Goal: Entertainment & Leisure: Browse casually

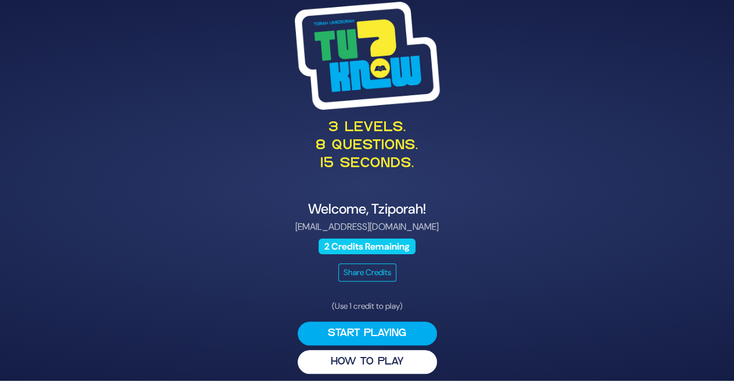
scroll to position [6, 0]
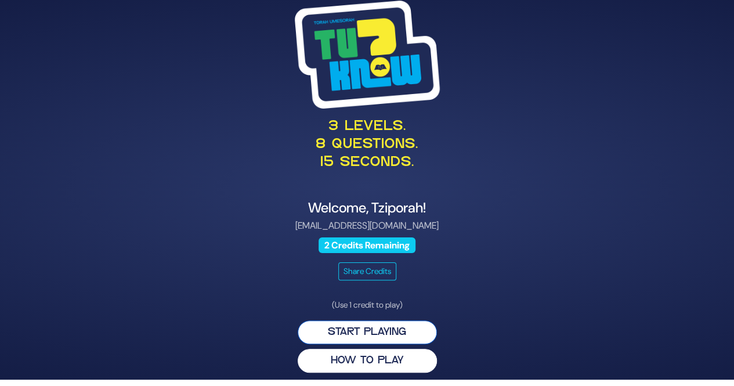
click at [388, 334] on button "Start Playing" at bounding box center [367, 332] width 139 height 24
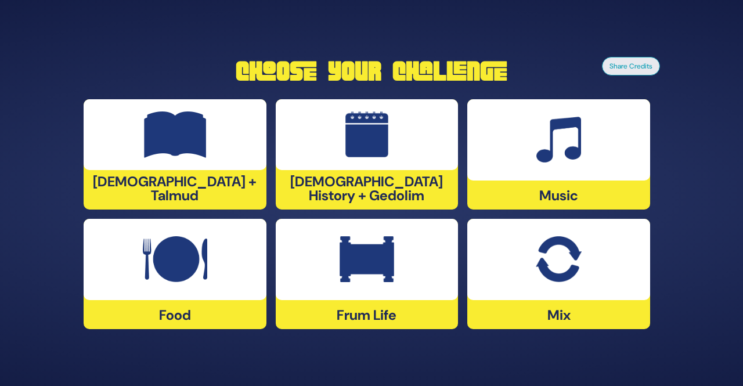
click at [391, 141] on div at bounding box center [367, 134] width 183 height 71
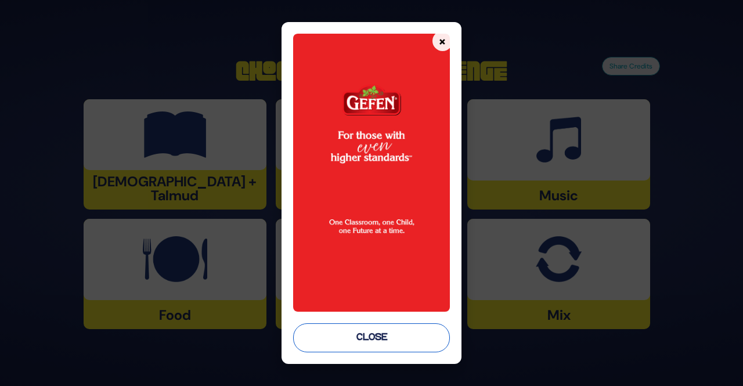
click at [359, 339] on button "Close" at bounding box center [371, 337] width 156 height 29
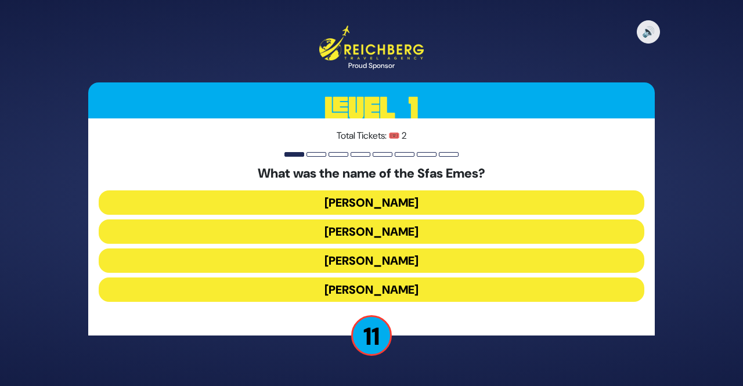
click at [382, 198] on button "Yitzchak Meir" at bounding box center [372, 202] width 546 height 24
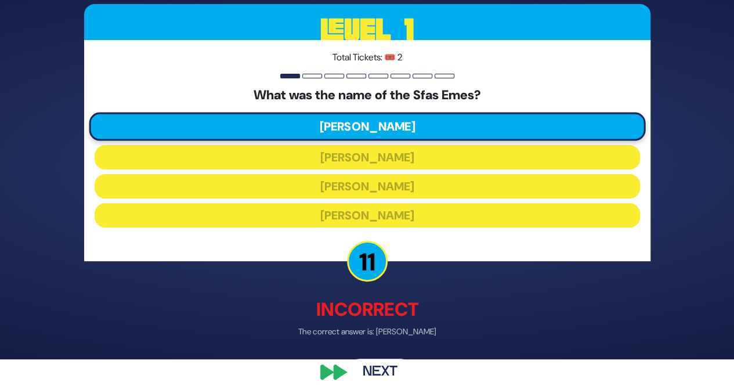
scroll to position [39, 0]
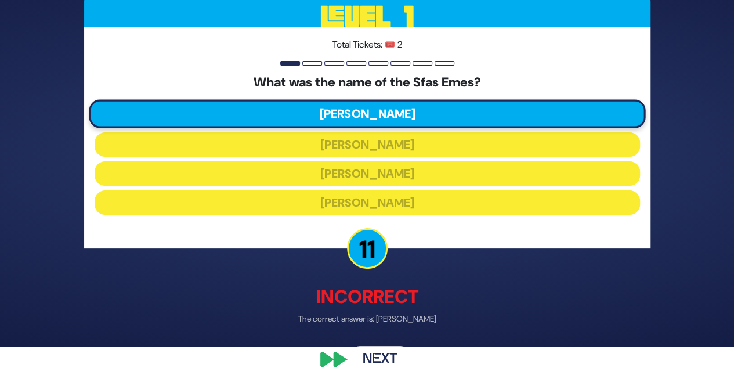
click at [377, 360] on button "Next" at bounding box center [380, 358] width 67 height 27
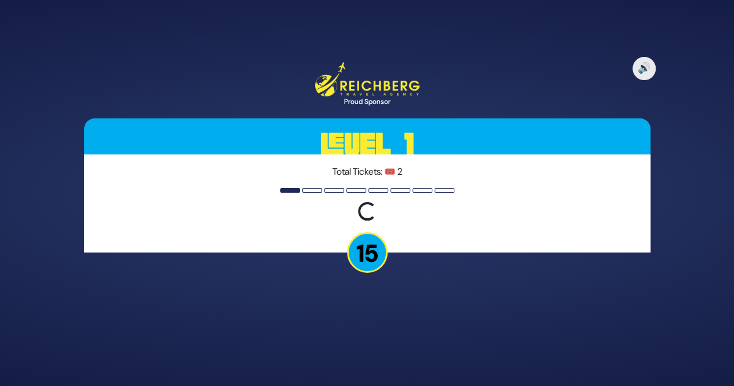
scroll to position [0, 0]
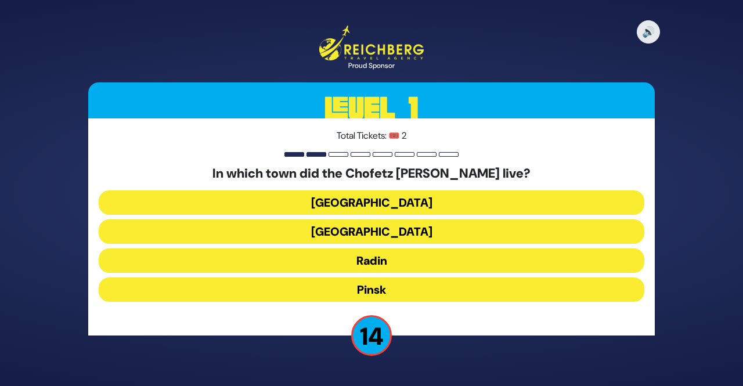
click at [390, 255] on button "Radin" at bounding box center [372, 260] width 546 height 24
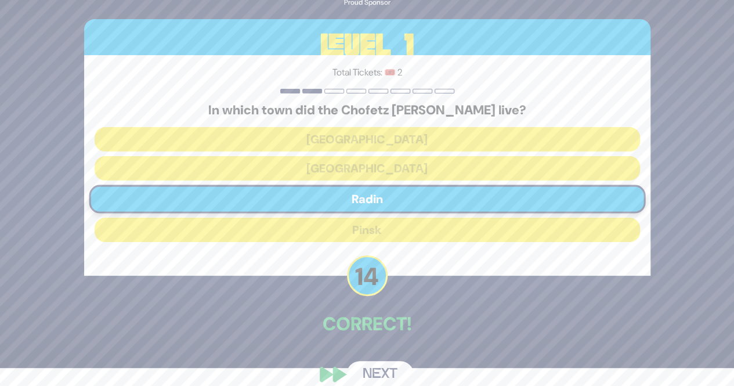
scroll to position [33, 0]
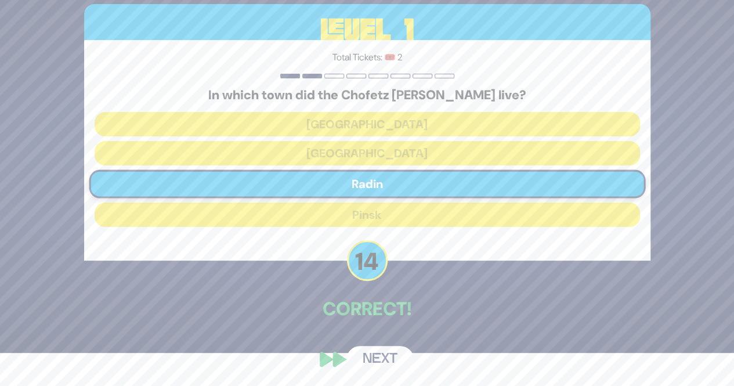
click at [388, 353] on button "Next" at bounding box center [380, 359] width 67 height 27
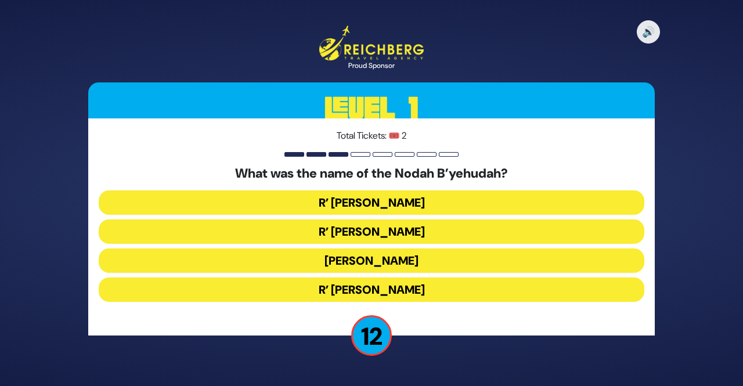
click at [401, 200] on button "R’ Yechezkel" at bounding box center [372, 202] width 546 height 24
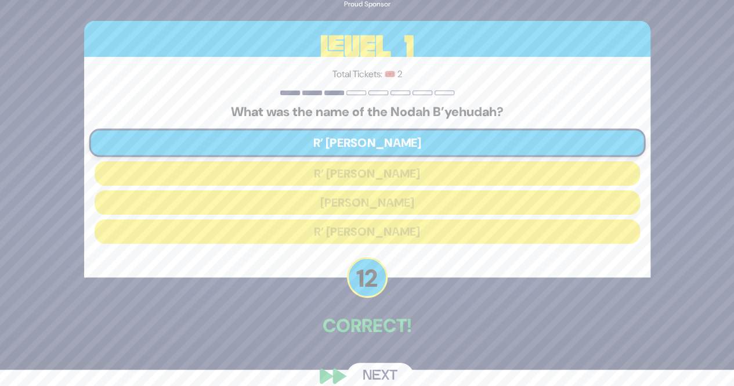
scroll to position [33, 0]
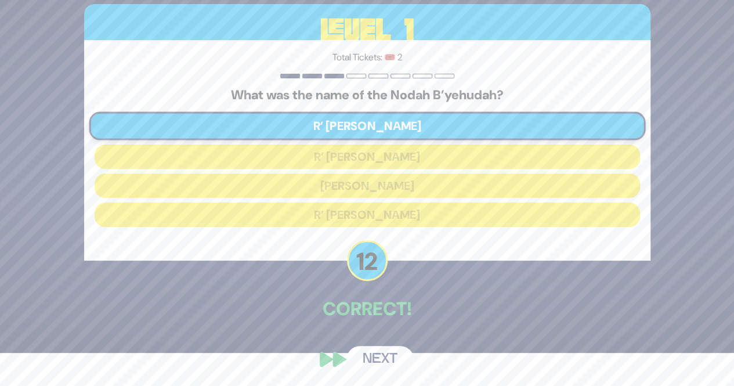
click at [374, 360] on button "Next" at bounding box center [380, 359] width 67 height 27
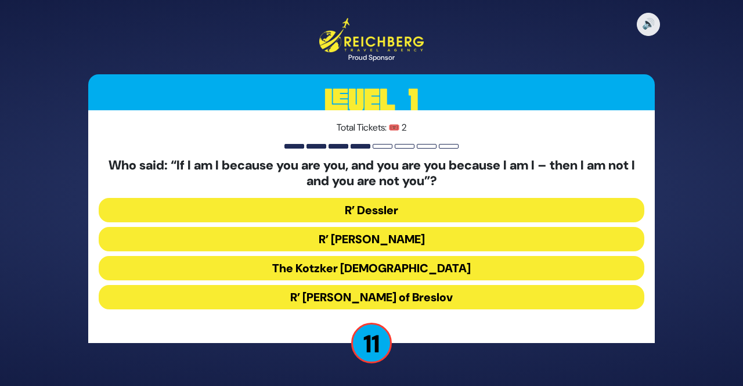
click at [395, 272] on button "The Kotzker Rebbe" at bounding box center [372, 268] width 546 height 24
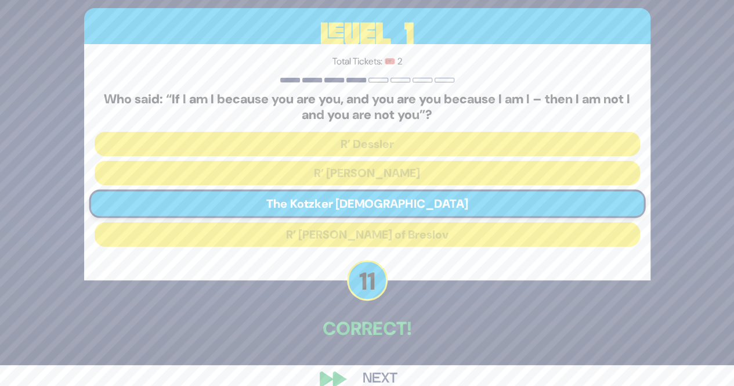
scroll to position [41, 0]
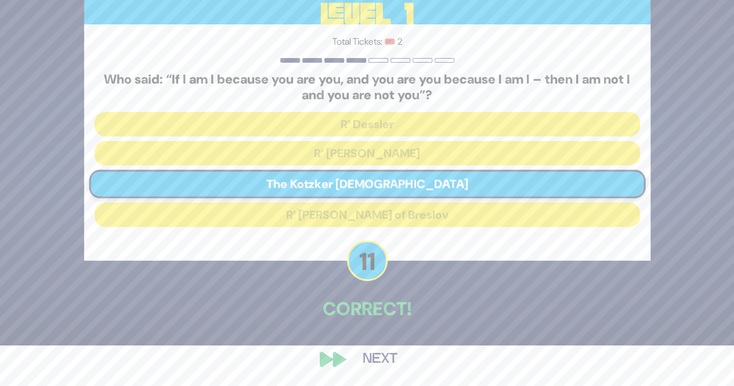
click at [378, 358] on button "Next" at bounding box center [380, 359] width 67 height 27
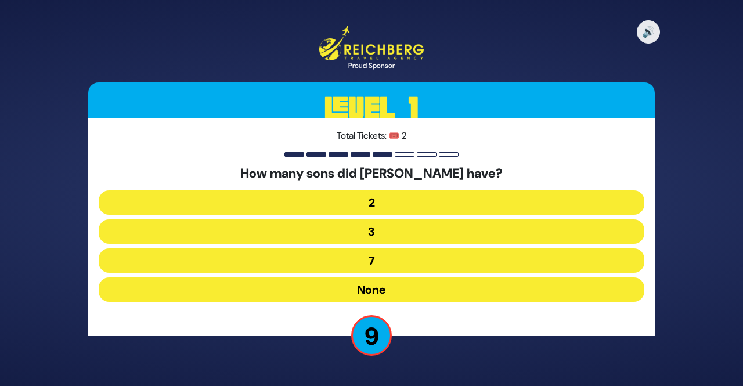
click at [376, 224] on button "3" at bounding box center [372, 231] width 546 height 24
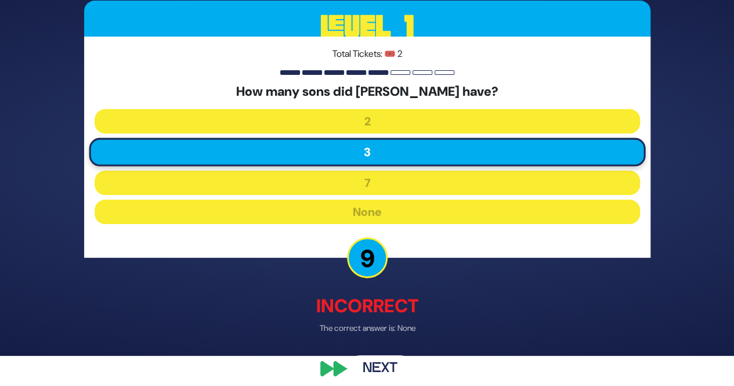
scroll to position [39, 0]
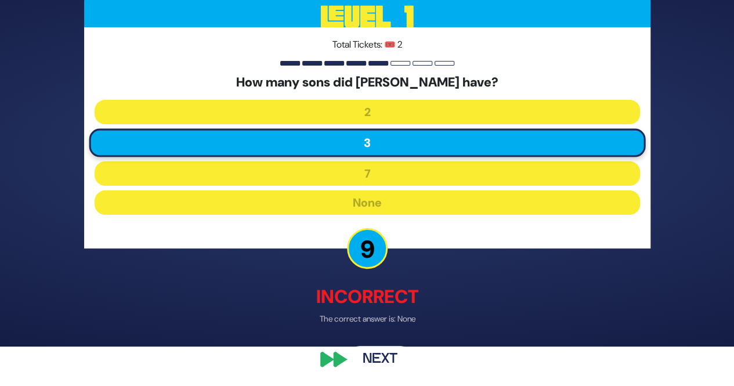
click at [384, 360] on button "Next" at bounding box center [380, 358] width 67 height 27
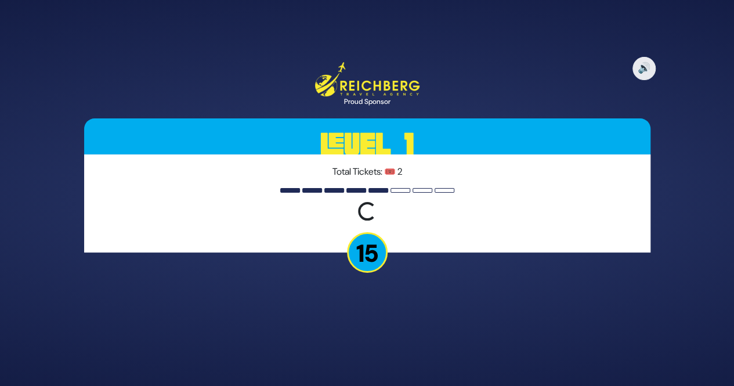
scroll to position [0, 0]
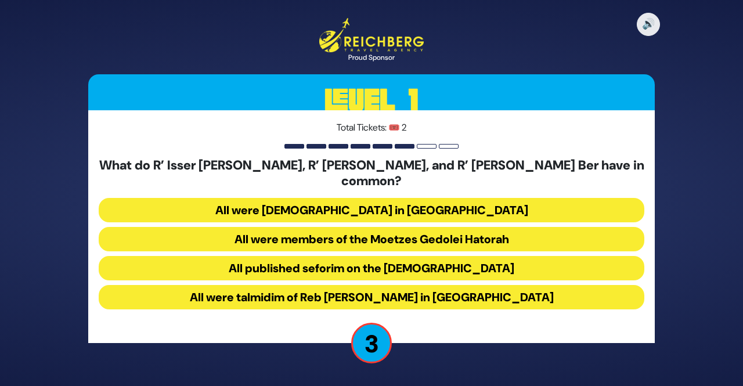
click at [446, 288] on button "All were talmidim of Reb Chaim Brisker in Volozhin" at bounding box center [372, 297] width 546 height 24
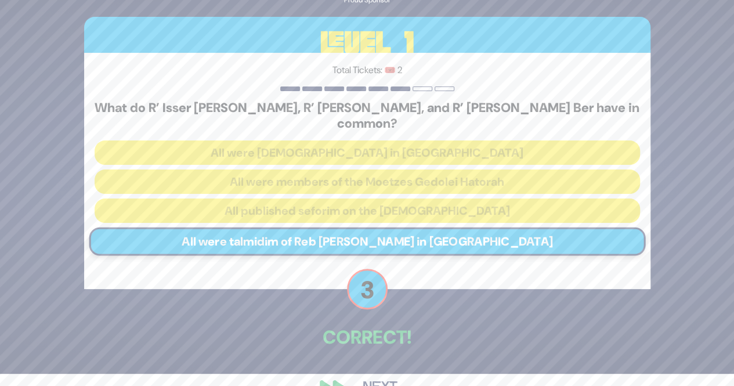
scroll to position [33, 0]
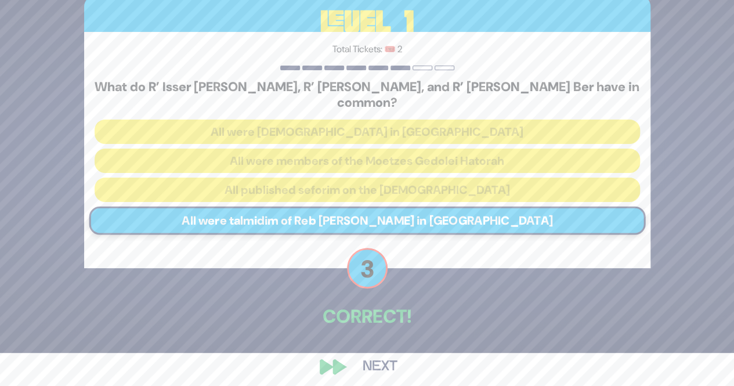
click at [390, 356] on button "Next" at bounding box center [380, 367] width 67 height 27
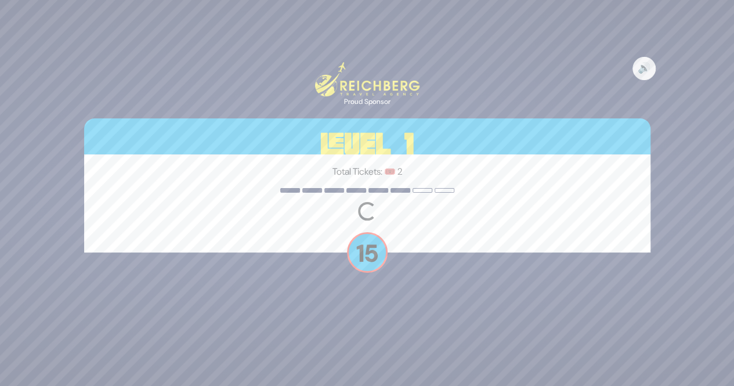
scroll to position [0, 0]
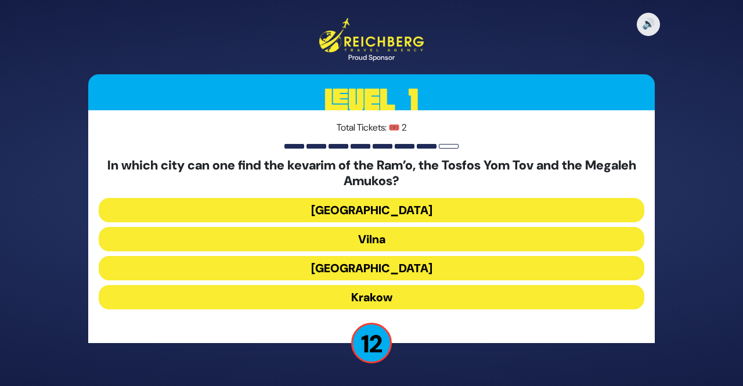
click at [388, 300] on button "Krakow" at bounding box center [372, 297] width 546 height 24
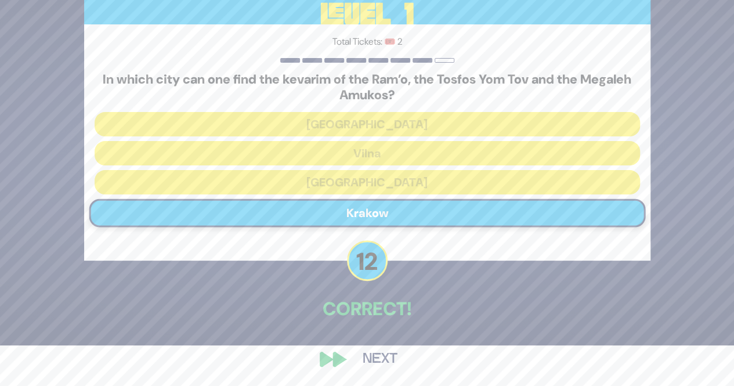
scroll to position [41, 0]
click at [386, 357] on button "Next" at bounding box center [380, 359] width 67 height 27
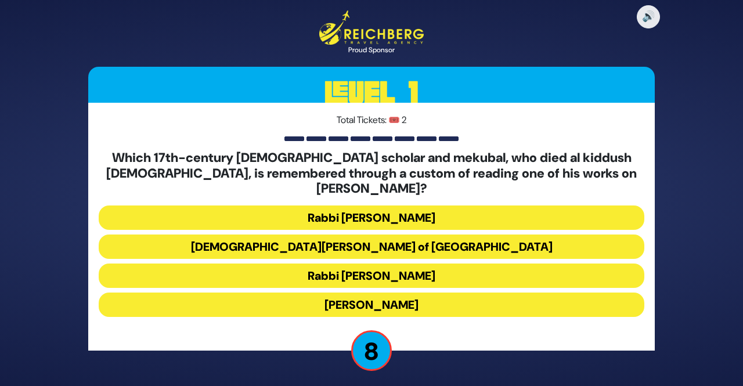
click at [409, 240] on button "Rabbi Shimshon of Ostropoli" at bounding box center [372, 247] width 546 height 24
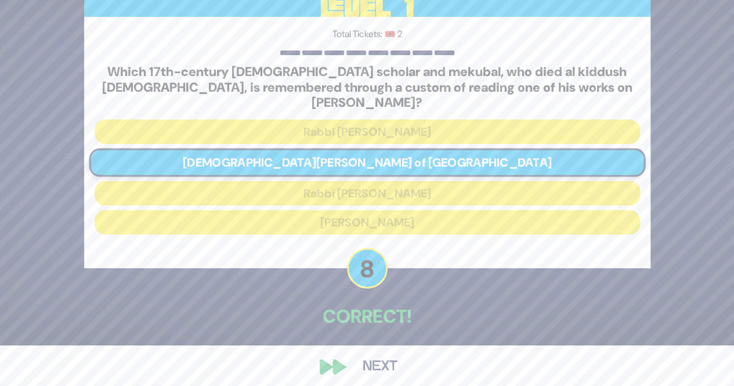
scroll to position [41, 0]
click at [380, 354] on button "Next" at bounding box center [380, 367] width 67 height 27
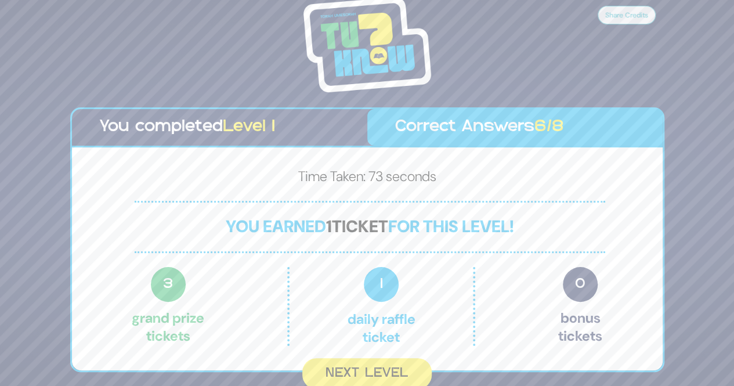
scroll to position [2, 0]
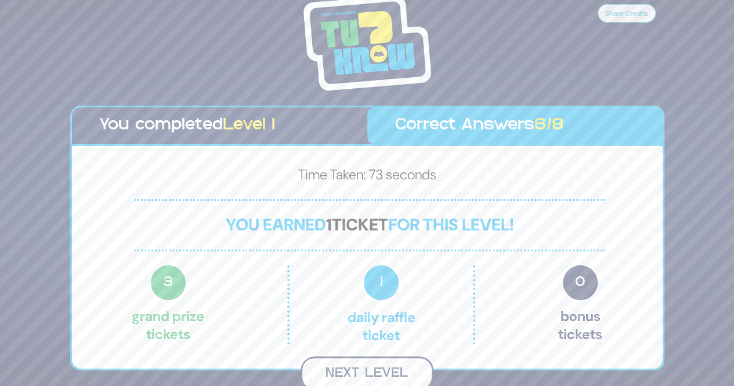
click at [384, 364] on button "Next Level" at bounding box center [367, 373] width 133 height 34
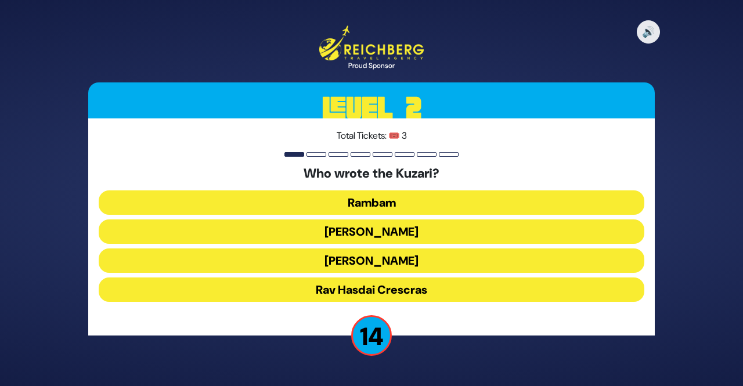
click at [410, 257] on button "Rav Yehudah HaLevi" at bounding box center [372, 260] width 546 height 24
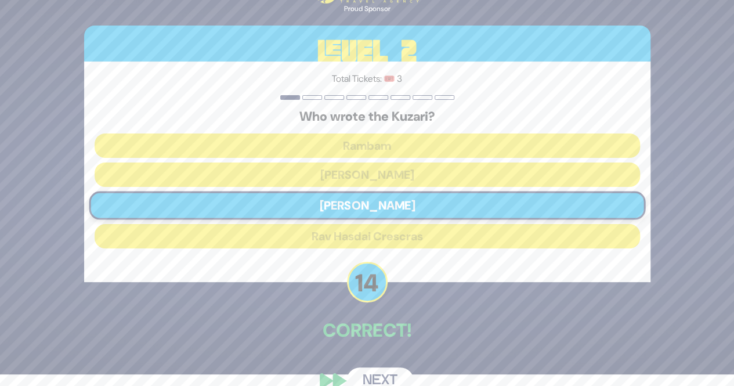
scroll to position [33, 0]
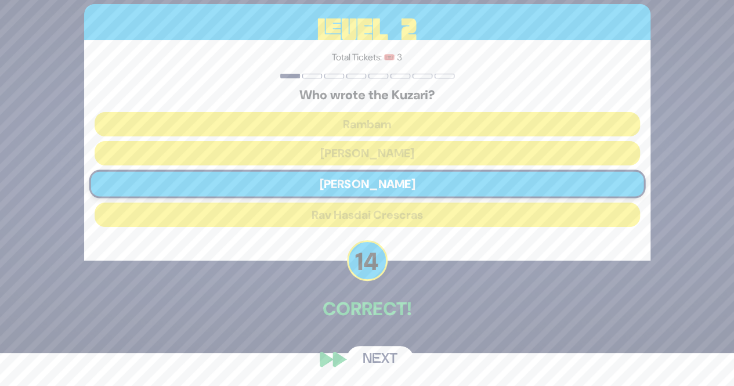
click at [374, 355] on button "Next" at bounding box center [380, 359] width 67 height 27
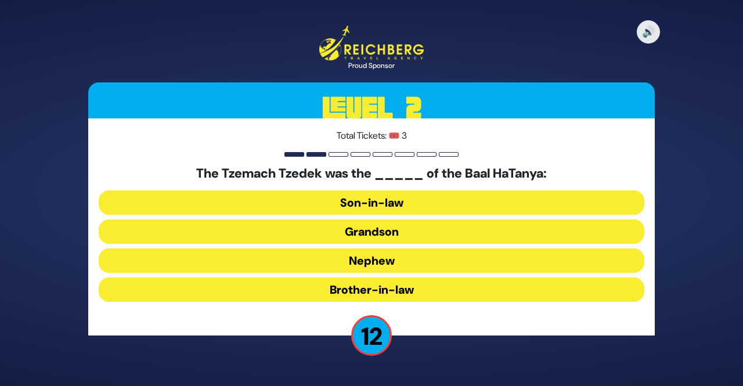
click at [398, 200] on button "Son-in-law" at bounding box center [372, 202] width 546 height 24
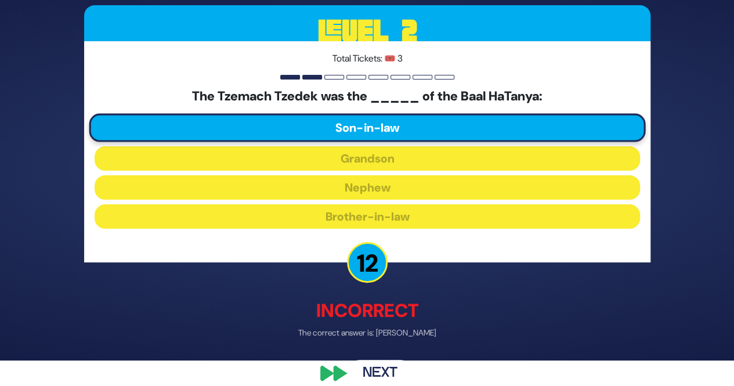
scroll to position [39, 0]
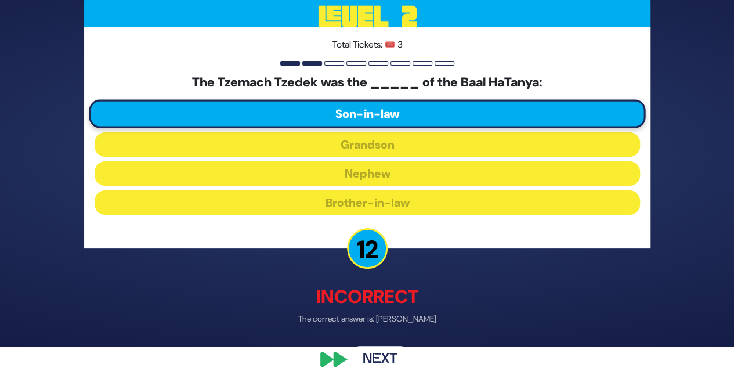
click at [384, 351] on button "Next" at bounding box center [380, 358] width 67 height 27
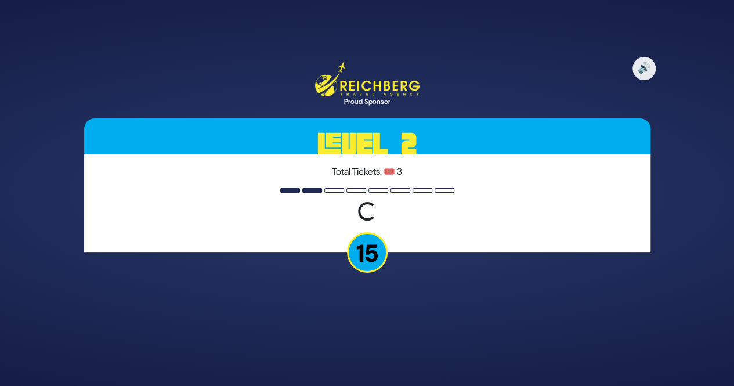
scroll to position [0, 0]
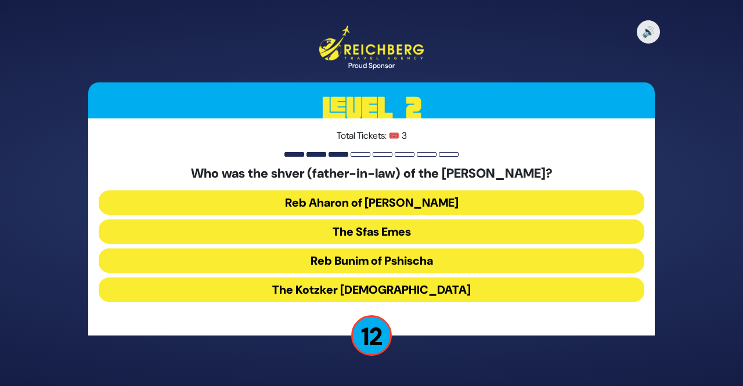
click at [395, 290] on button "The Kotzker Rebbe" at bounding box center [372, 289] width 546 height 24
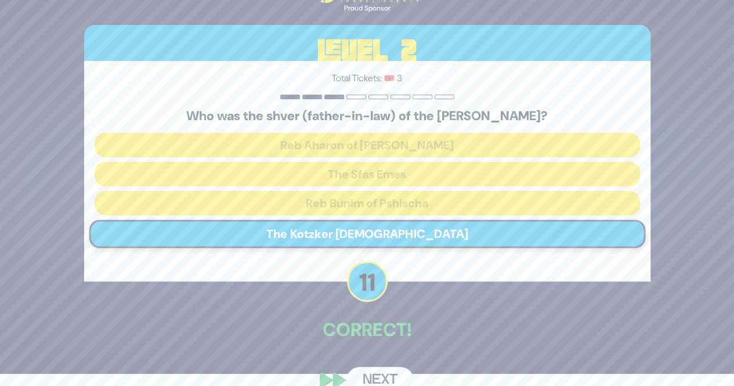
scroll to position [33, 0]
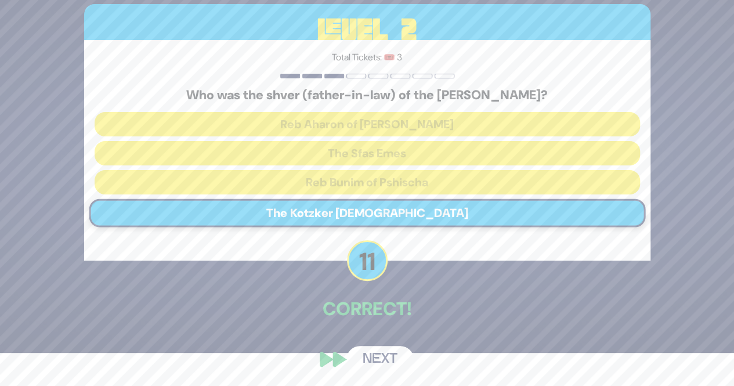
click at [387, 360] on button "Next" at bounding box center [380, 359] width 67 height 27
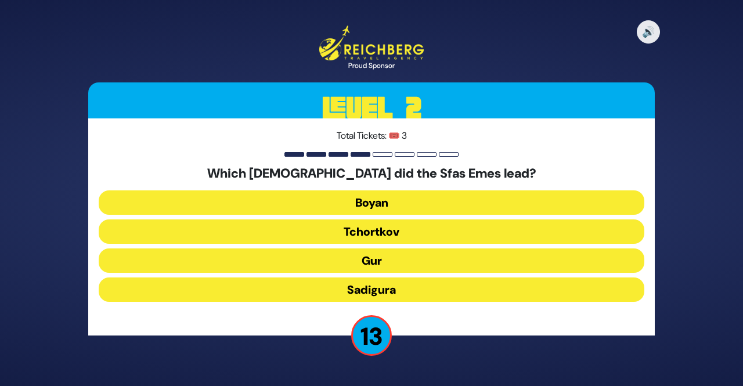
click at [378, 260] on button "Gur" at bounding box center [372, 260] width 546 height 24
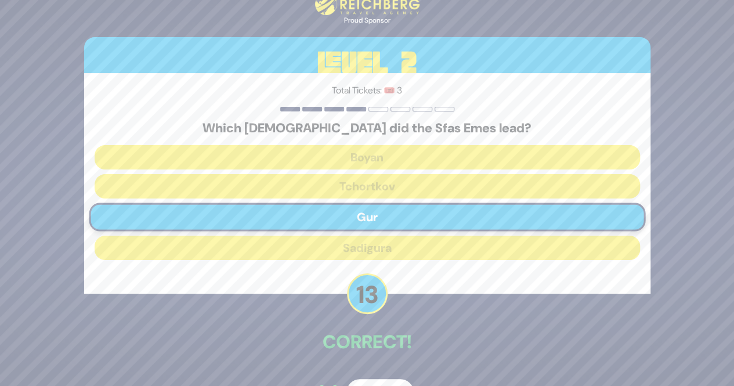
scroll to position [33, 0]
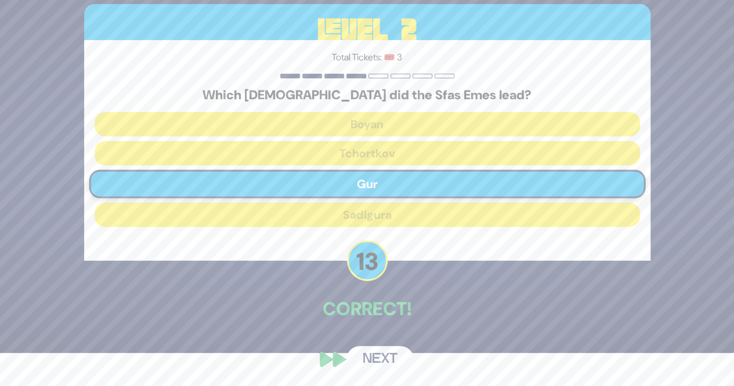
click at [373, 355] on button "Next" at bounding box center [380, 359] width 67 height 27
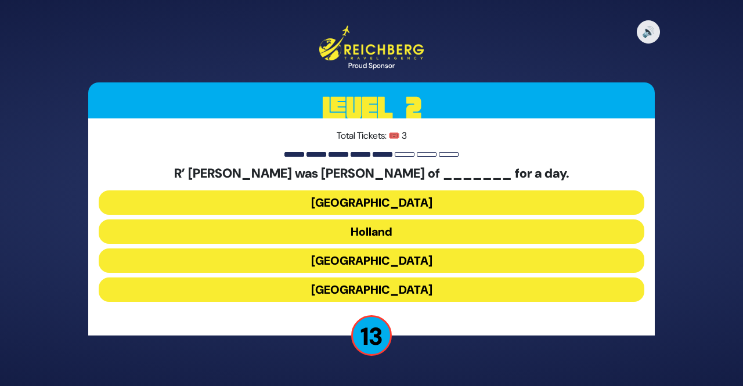
click at [387, 201] on button "Poland" at bounding box center [372, 202] width 546 height 24
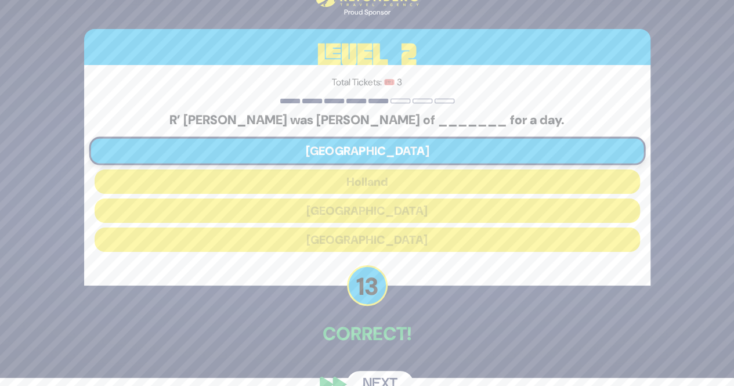
scroll to position [33, 0]
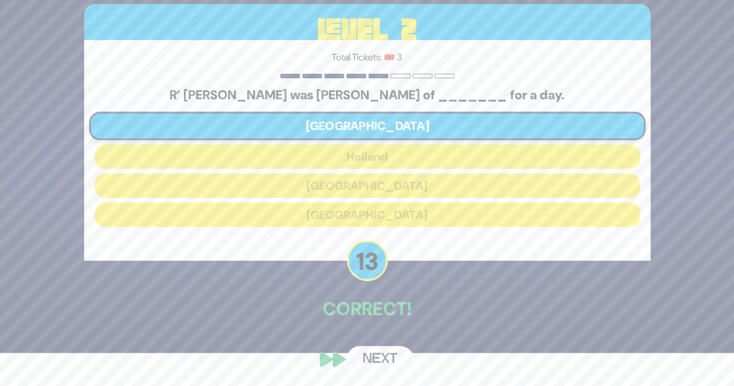
click at [382, 357] on button "Next" at bounding box center [380, 359] width 67 height 27
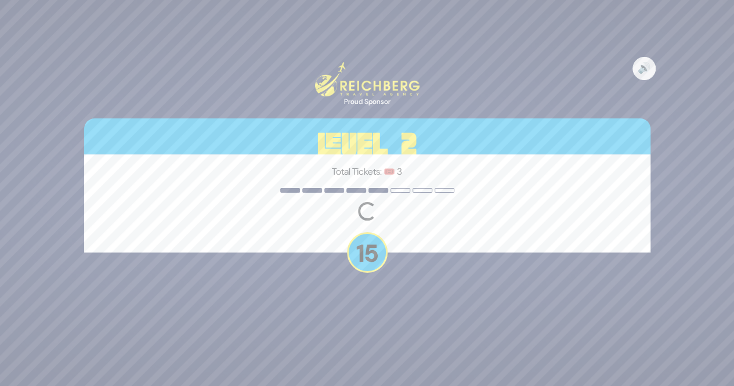
scroll to position [0, 0]
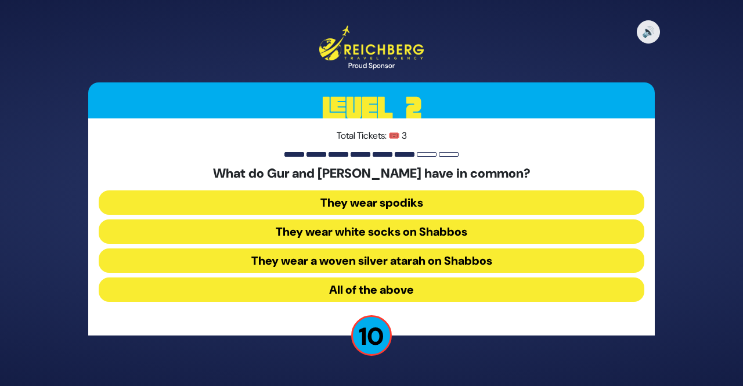
click at [396, 287] on button "All of the above" at bounding box center [372, 289] width 546 height 24
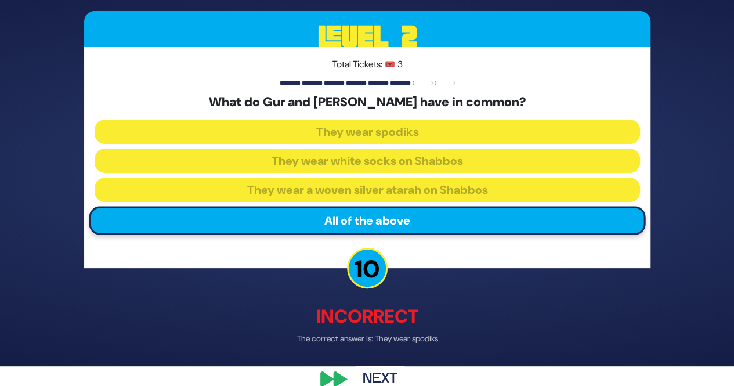
scroll to position [39, 0]
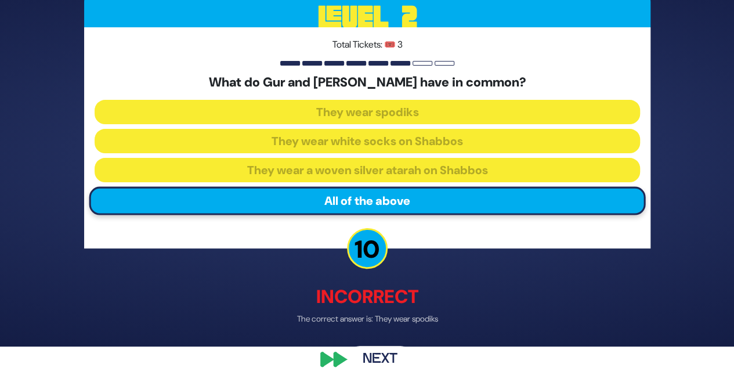
click at [377, 359] on button "Next" at bounding box center [380, 358] width 67 height 27
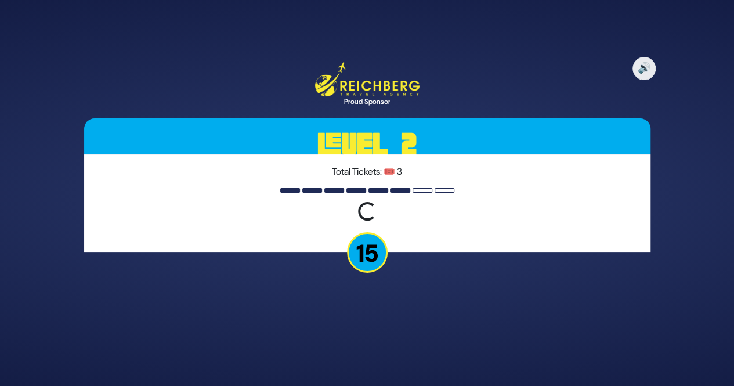
scroll to position [0, 0]
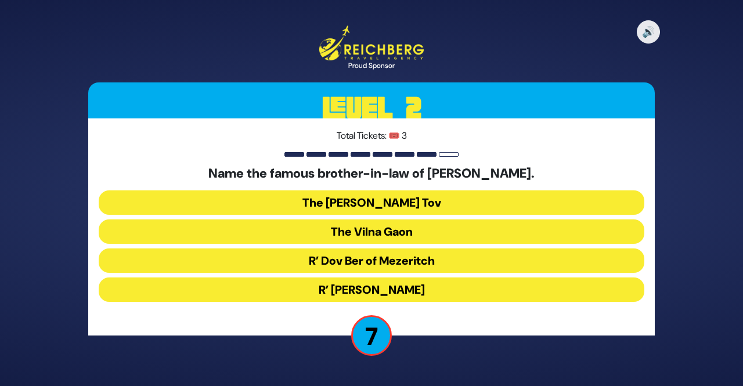
click at [408, 203] on button "The Baal Shem Tov" at bounding box center [372, 202] width 546 height 24
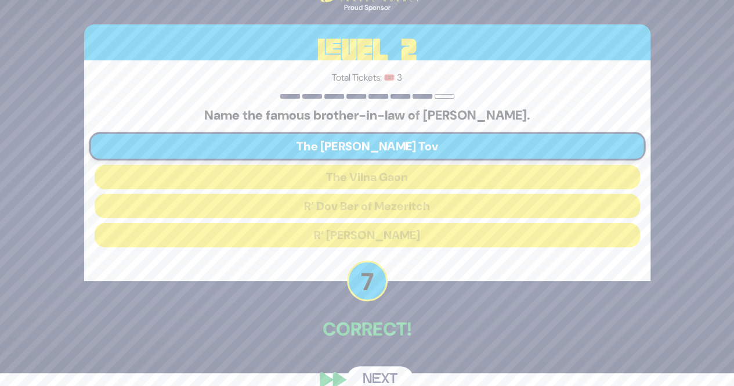
scroll to position [33, 0]
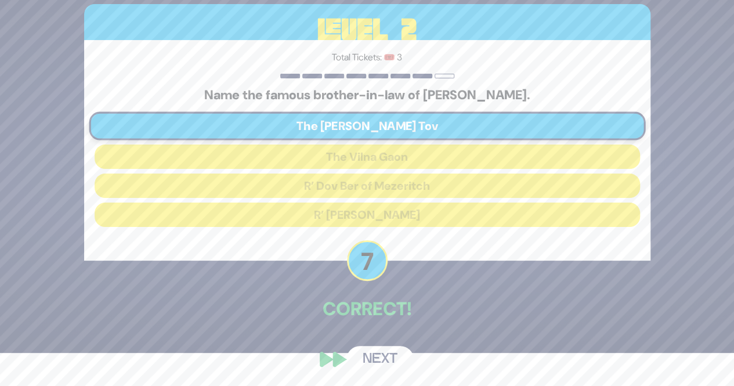
click at [377, 352] on button "Next" at bounding box center [380, 359] width 67 height 27
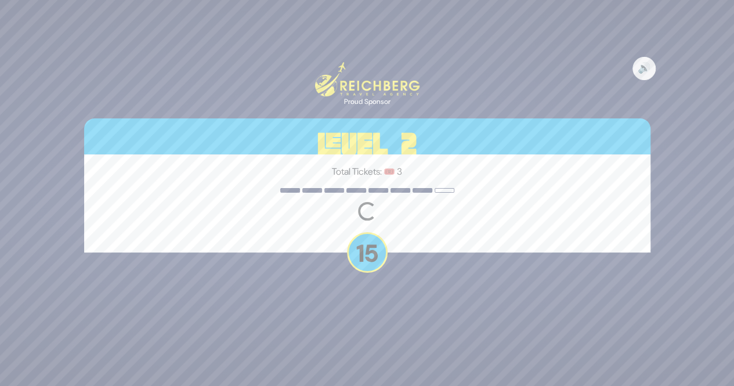
scroll to position [0, 0]
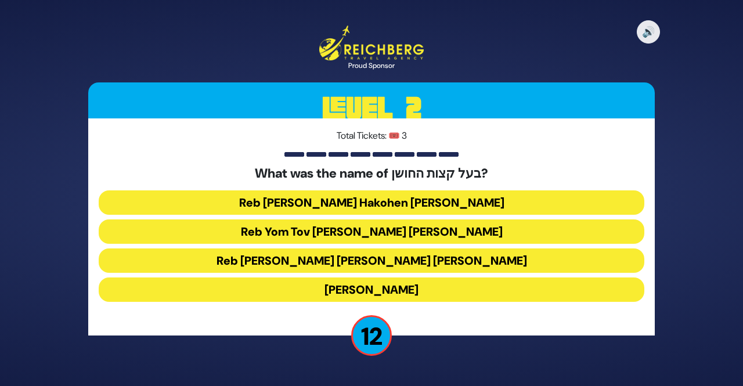
click at [414, 289] on button "Reb Yaakov Lorberbaum" at bounding box center [372, 289] width 546 height 24
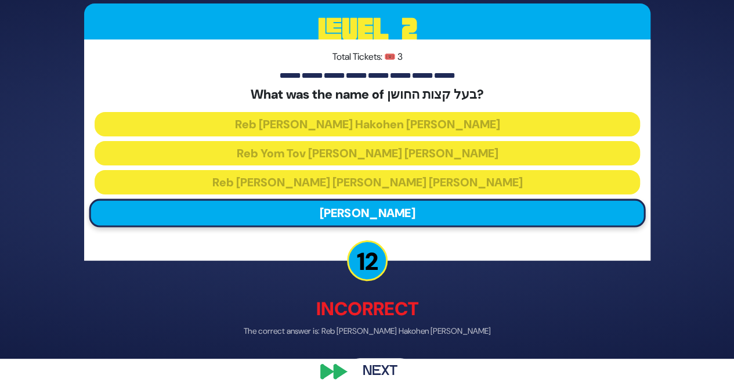
scroll to position [39, 0]
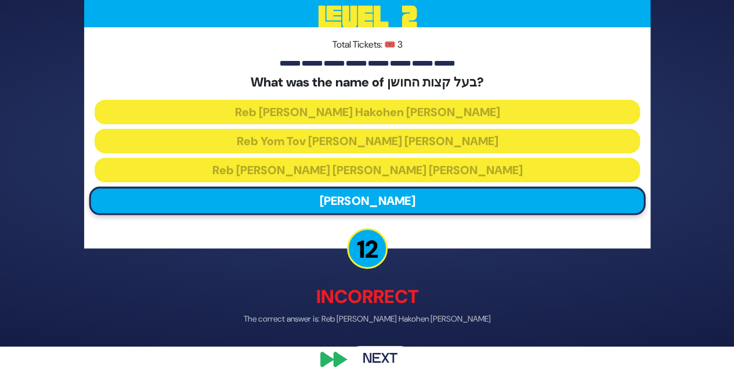
click at [385, 359] on button "Next" at bounding box center [380, 358] width 67 height 27
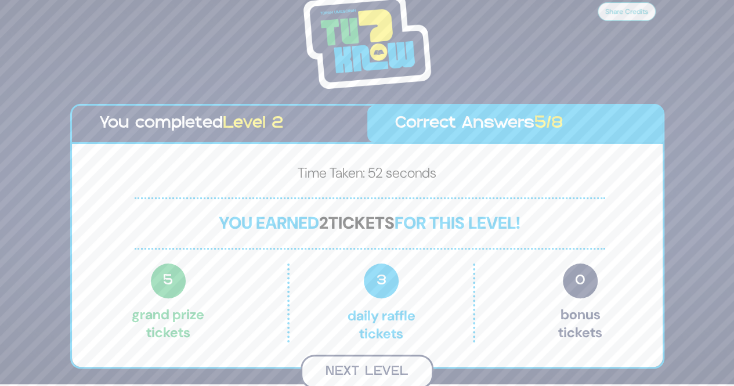
scroll to position [0, 0]
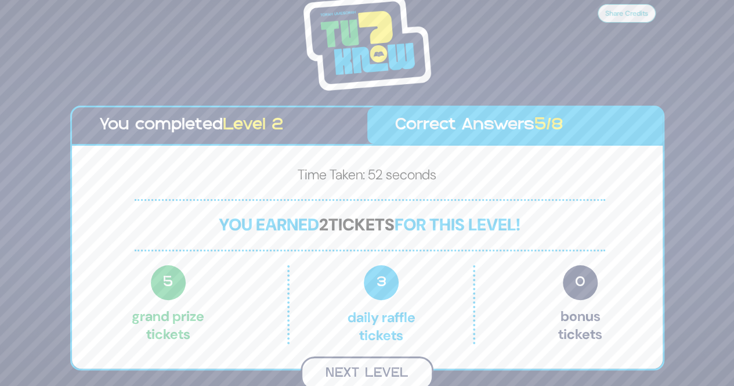
click at [377, 360] on button "Next Level" at bounding box center [367, 373] width 133 height 34
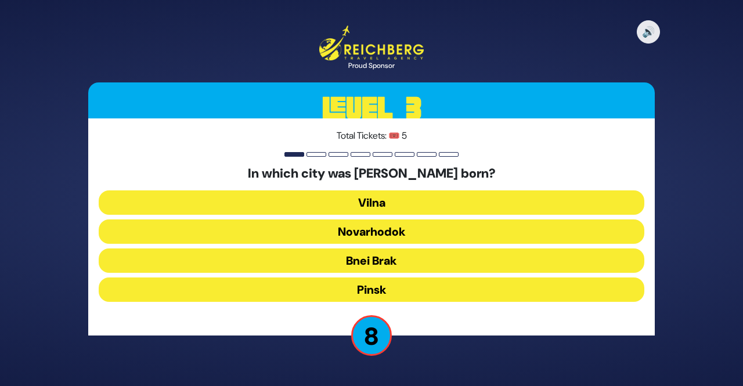
click at [377, 258] on button "Bnei Brak" at bounding box center [372, 260] width 546 height 24
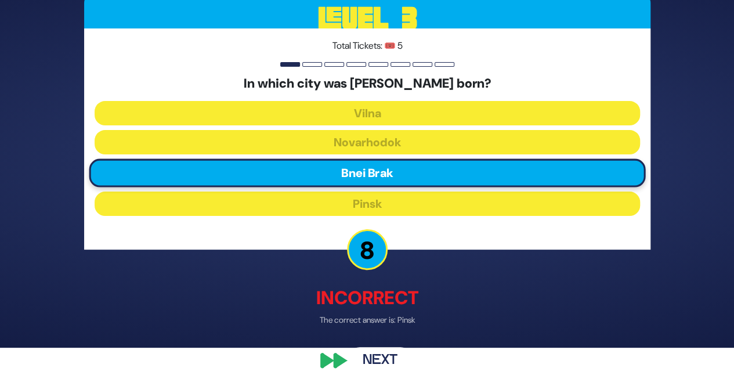
scroll to position [39, 0]
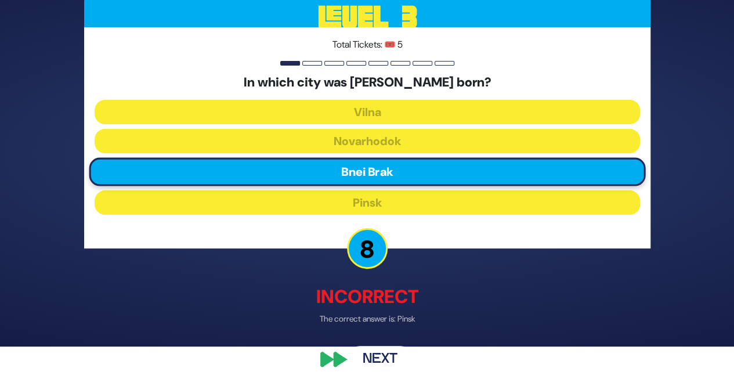
click at [381, 358] on button "Next" at bounding box center [380, 358] width 67 height 27
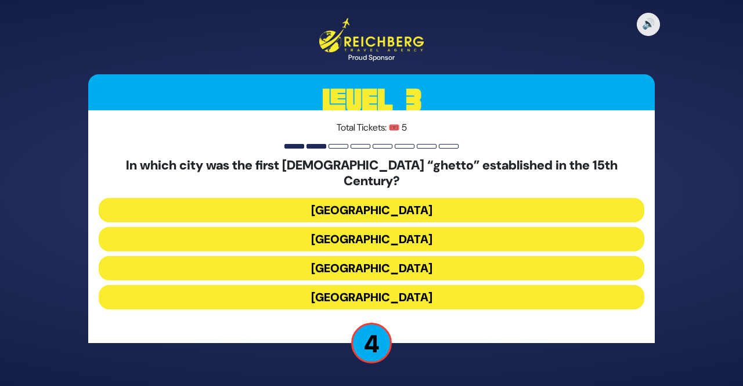
click at [372, 289] on button "Vienna" at bounding box center [372, 297] width 546 height 24
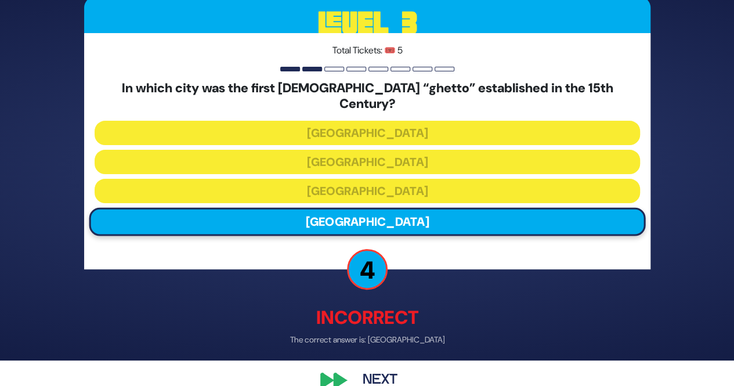
scroll to position [39, 0]
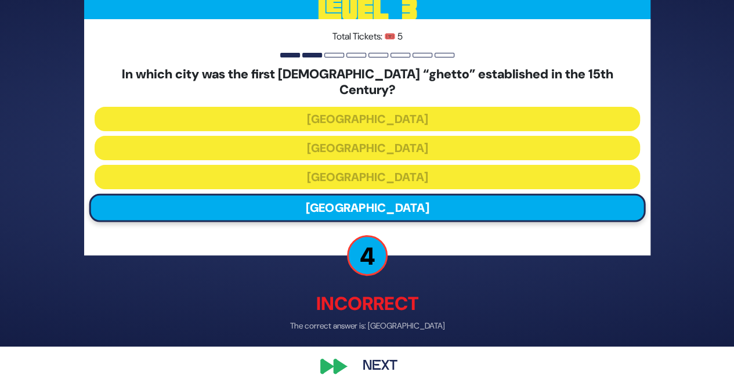
click at [373, 357] on button "Next" at bounding box center [380, 367] width 67 height 27
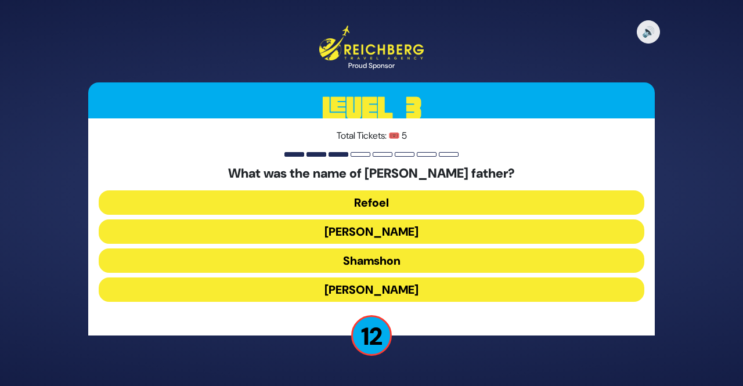
click at [370, 286] on button "Tzvi" at bounding box center [372, 289] width 546 height 24
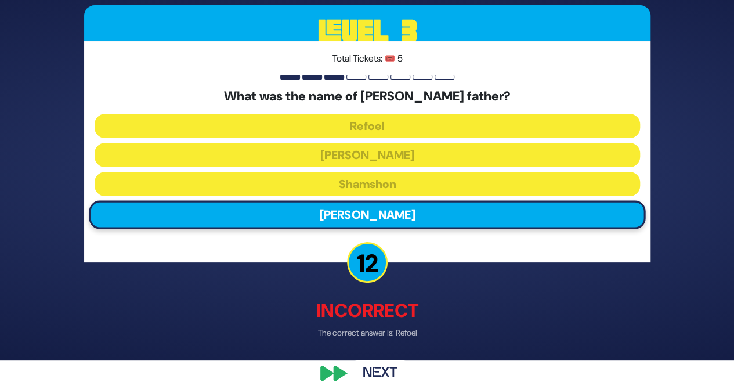
scroll to position [39, 0]
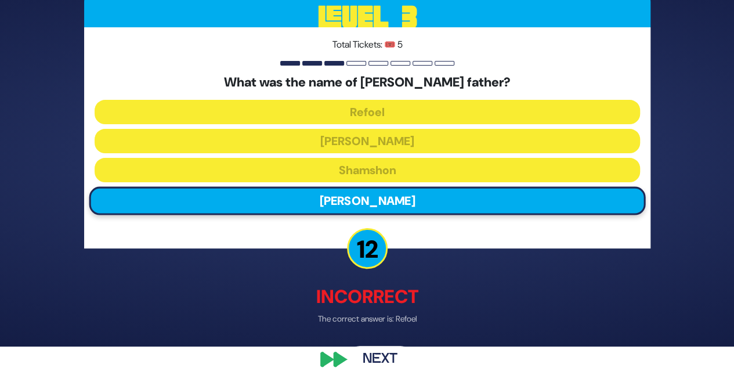
click at [382, 358] on button "Next" at bounding box center [380, 358] width 67 height 27
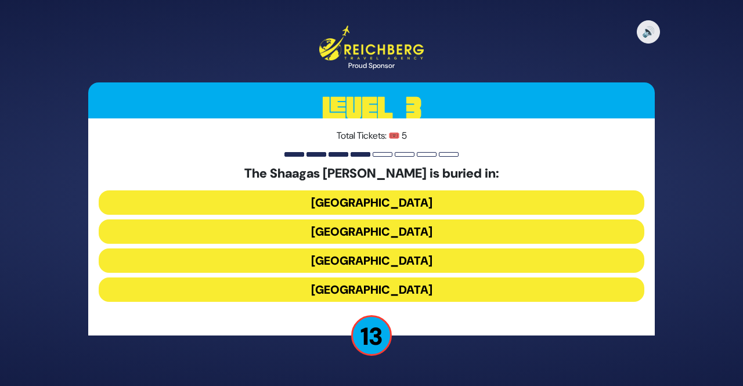
click at [384, 289] on button "Lithuania" at bounding box center [372, 289] width 546 height 24
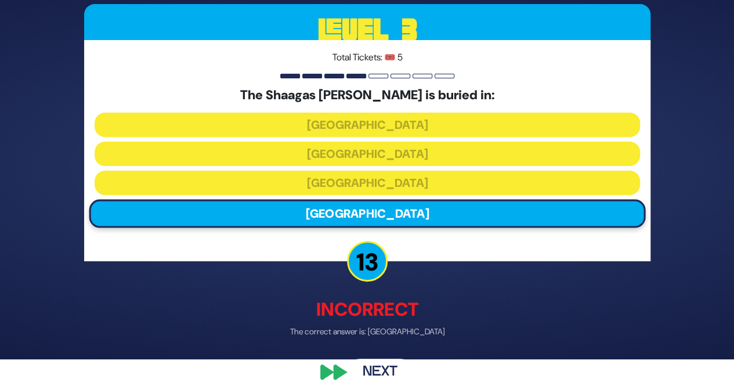
scroll to position [39, 0]
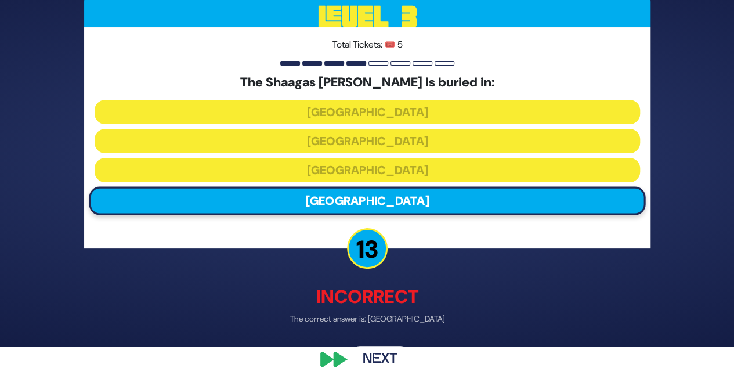
click at [381, 356] on button "Next" at bounding box center [380, 358] width 67 height 27
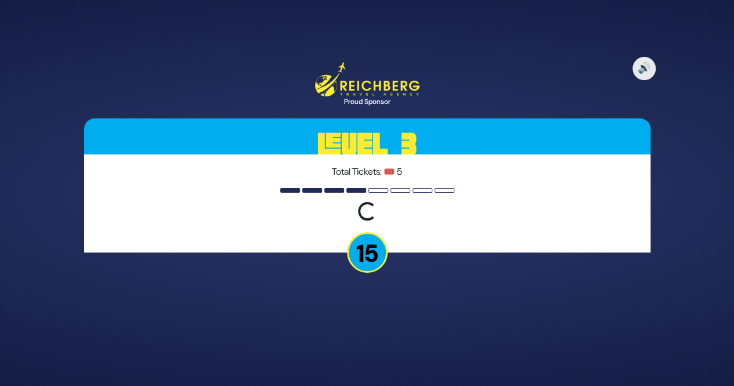
scroll to position [0, 0]
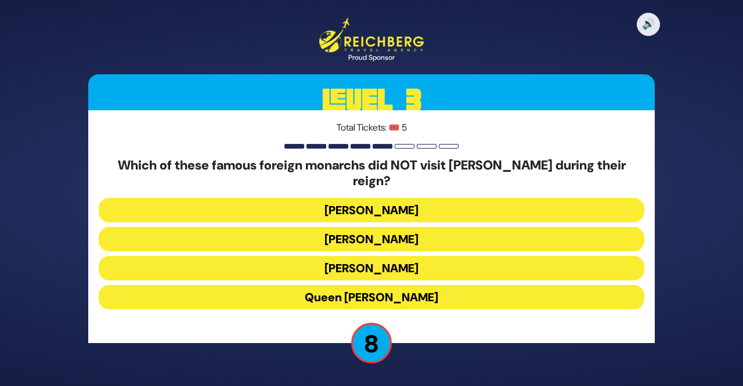
click at [401, 289] on button "Queen Elizabeth II" at bounding box center [372, 297] width 546 height 24
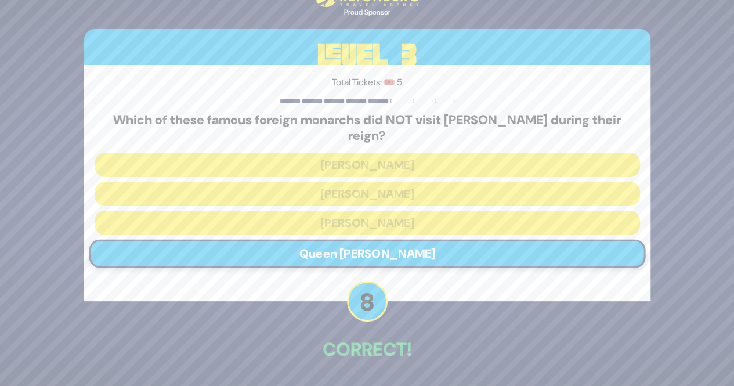
scroll to position [33, 0]
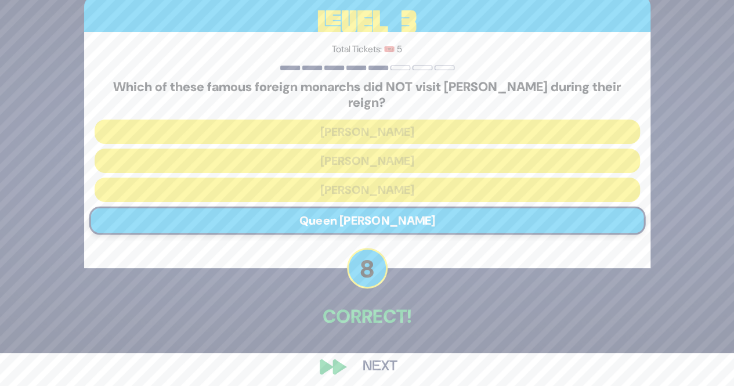
click at [370, 354] on button "Next" at bounding box center [380, 367] width 67 height 27
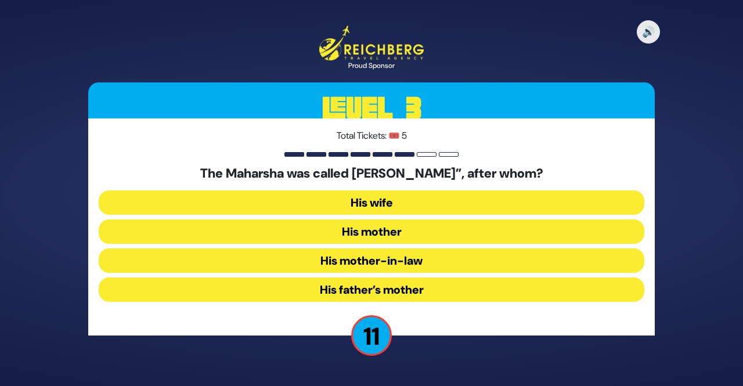
click at [399, 259] on button "His mother-in-law" at bounding box center [372, 260] width 546 height 24
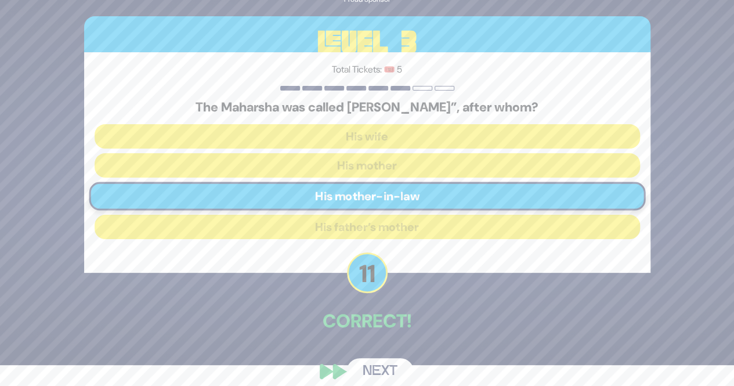
scroll to position [33, 0]
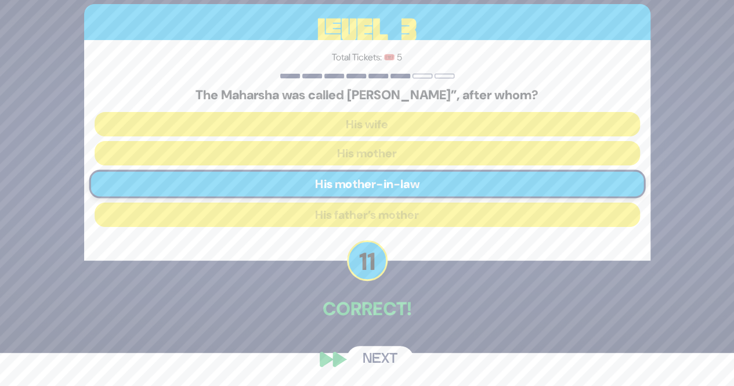
click at [370, 355] on button "Next" at bounding box center [380, 359] width 67 height 27
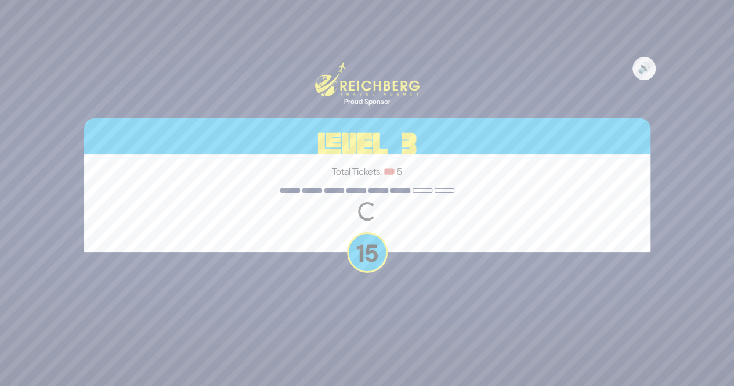
scroll to position [0, 0]
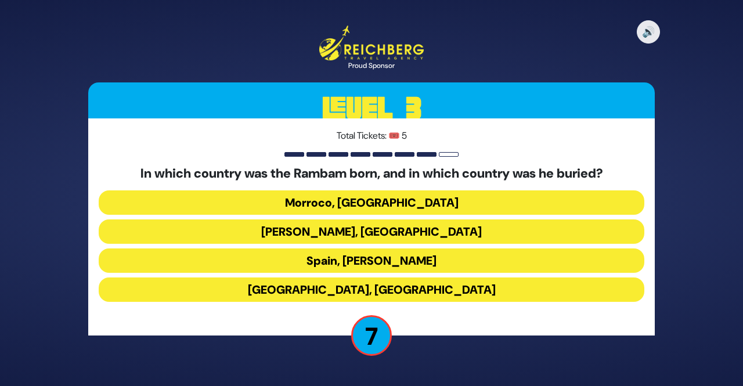
click at [388, 288] on button "Spain, Egypt" at bounding box center [372, 289] width 546 height 24
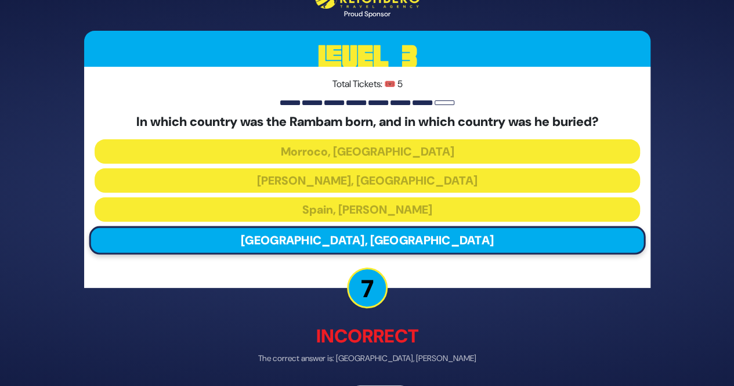
scroll to position [39, 0]
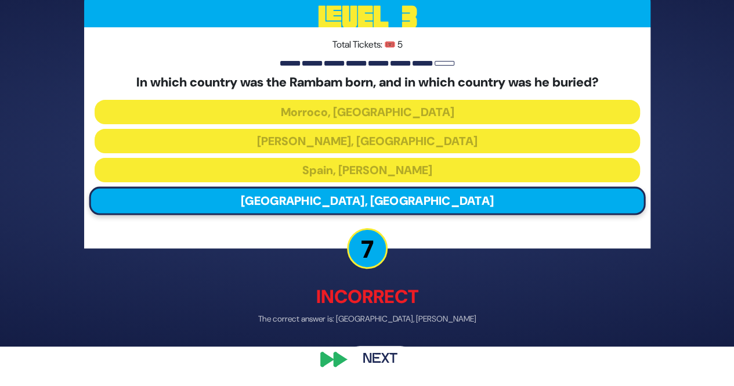
click at [363, 359] on button "Next" at bounding box center [380, 358] width 67 height 27
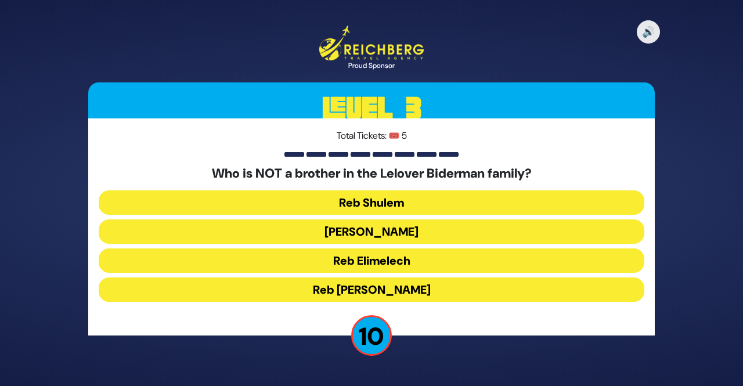
click at [379, 290] on button "Reb Chaim Yosef" at bounding box center [372, 289] width 546 height 24
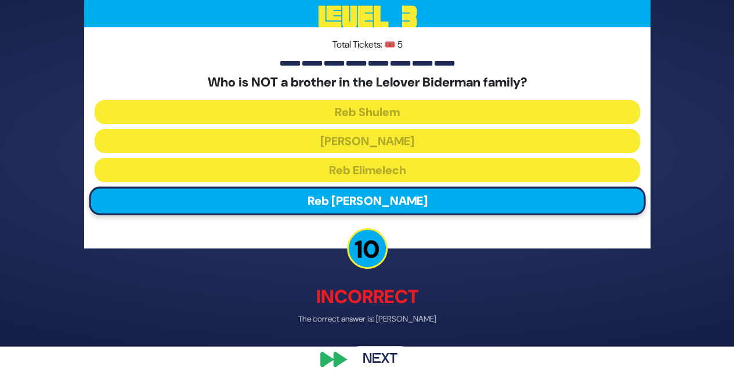
scroll to position [39, 0]
click at [384, 355] on button "Next" at bounding box center [380, 358] width 67 height 27
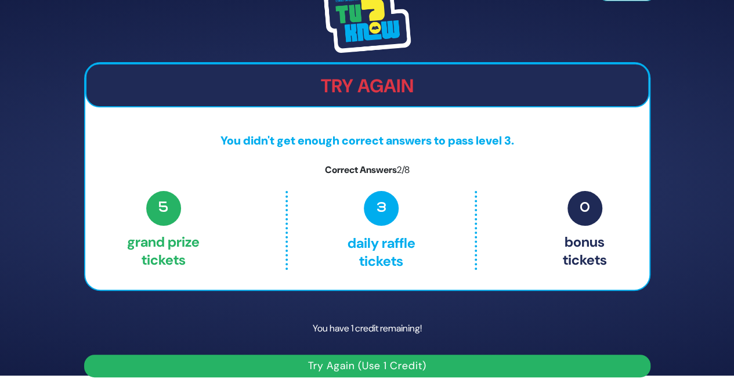
scroll to position [15, 0]
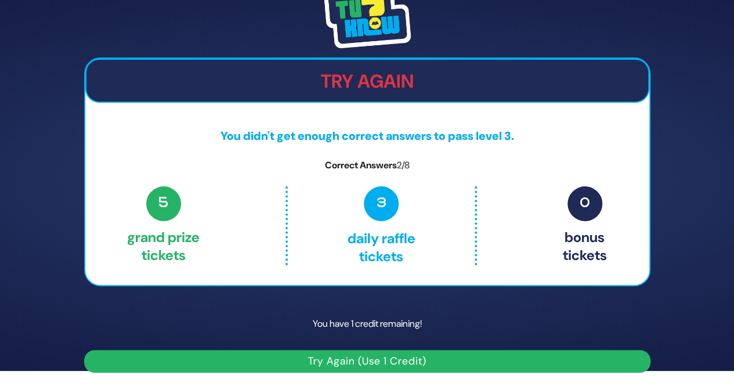
click at [399, 359] on button "Try Again (Use 1 Credit)" at bounding box center [367, 361] width 567 height 23
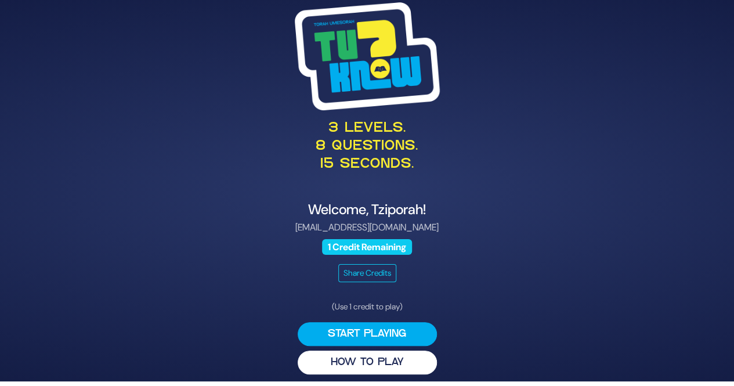
scroll to position [6, 0]
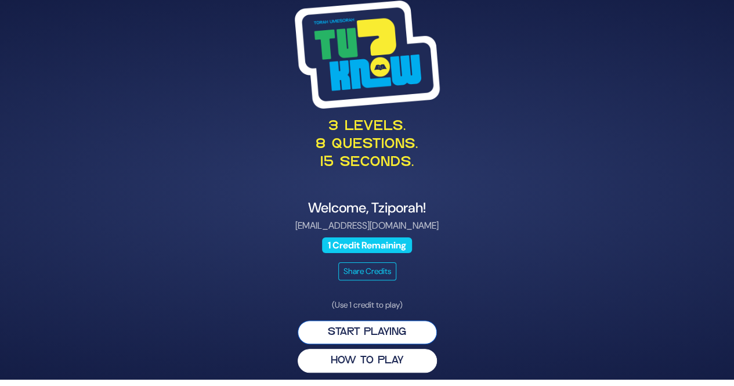
click at [383, 327] on button "Start Playing" at bounding box center [367, 332] width 139 height 24
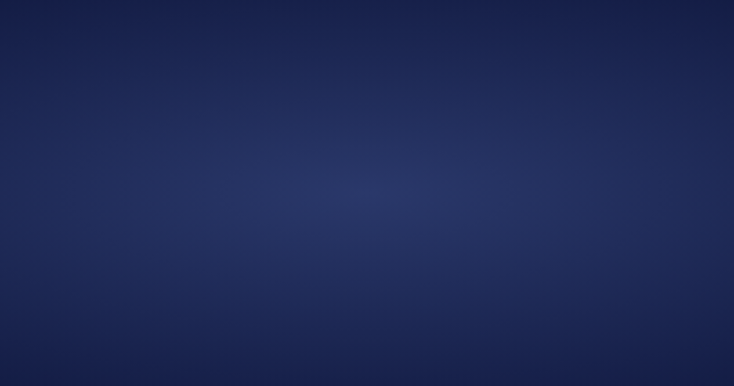
scroll to position [0, 0]
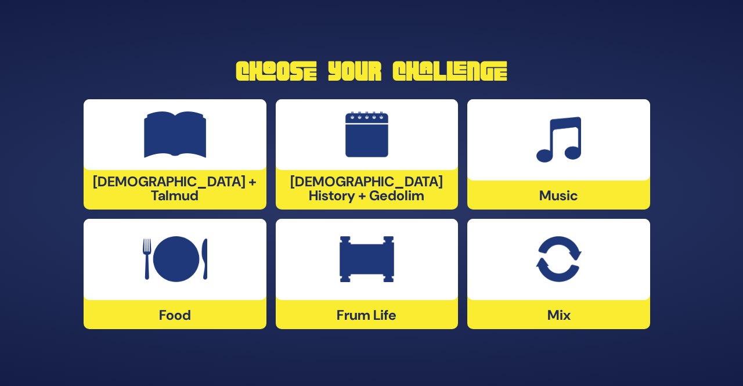
click at [199, 168] on div at bounding box center [175, 134] width 183 height 71
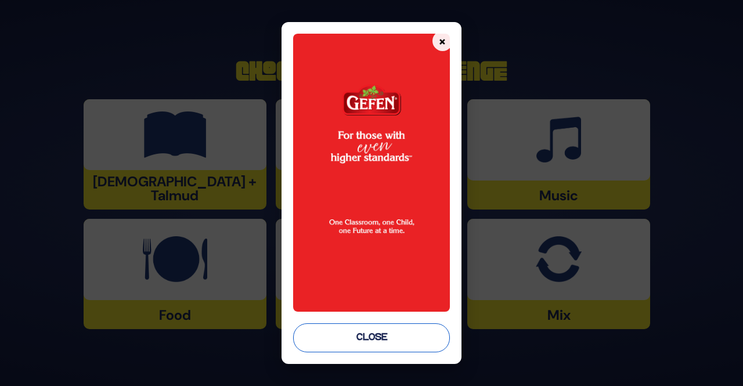
click at [359, 337] on button "Close" at bounding box center [371, 337] width 156 height 29
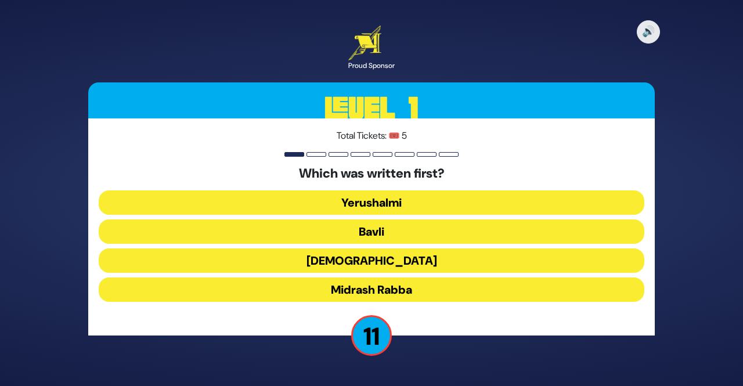
click at [398, 255] on button "Mishnah" at bounding box center [372, 260] width 546 height 24
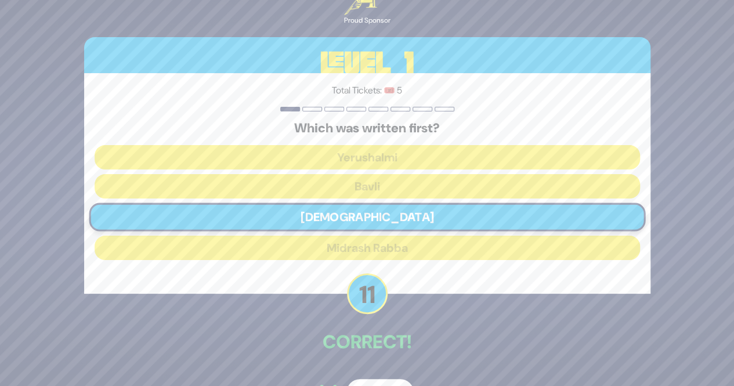
scroll to position [34, 0]
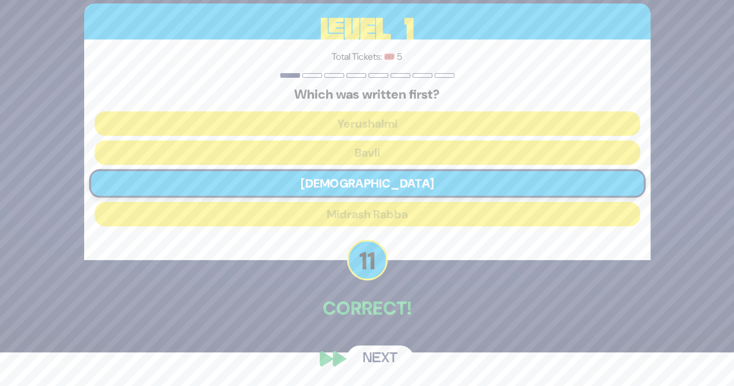
click at [386, 362] on button "Next" at bounding box center [380, 358] width 67 height 27
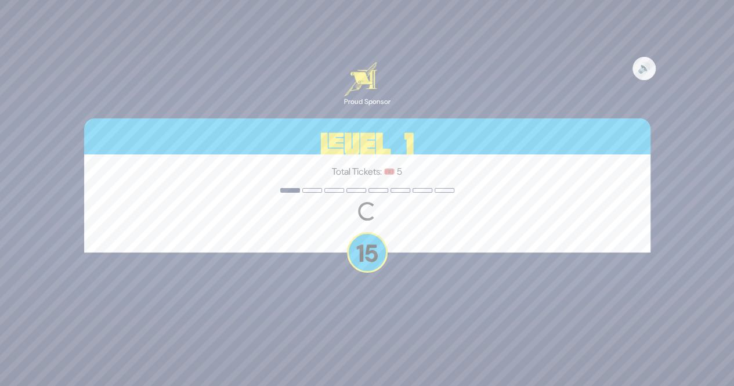
scroll to position [0, 0]
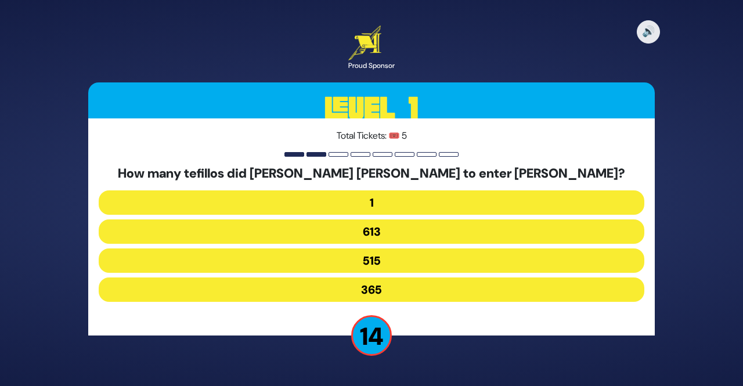
click at [370, 259] on button "515" at bounding box center [372, 260] width 546 height 24
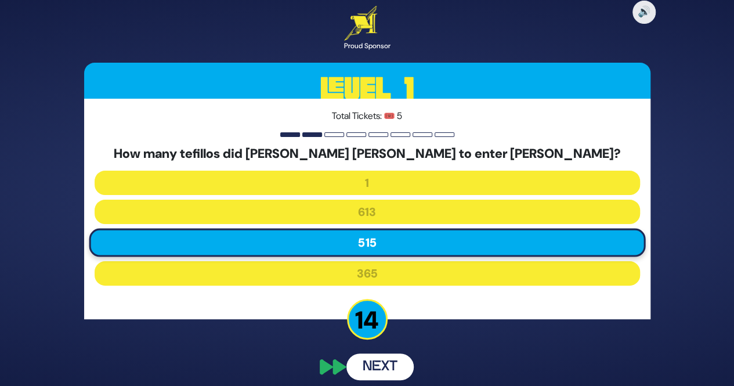
scroll to position [8, 0]
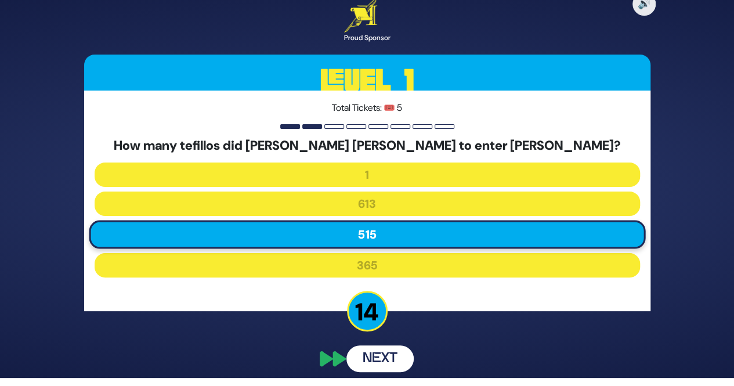
click at [371, 355] on button "Next" at bounding box center [380, 358] width 67 height 27
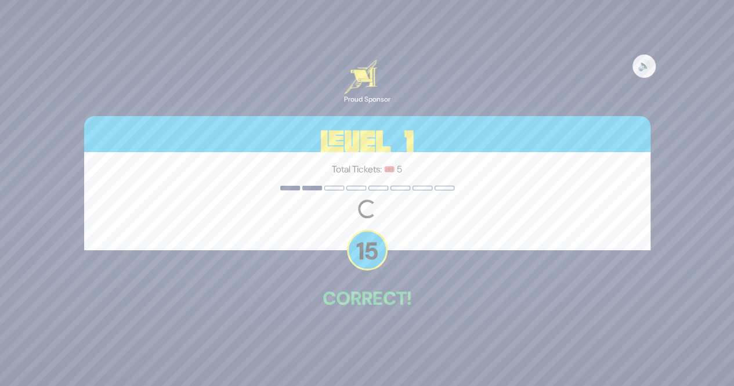
scroll to position [0, 0]
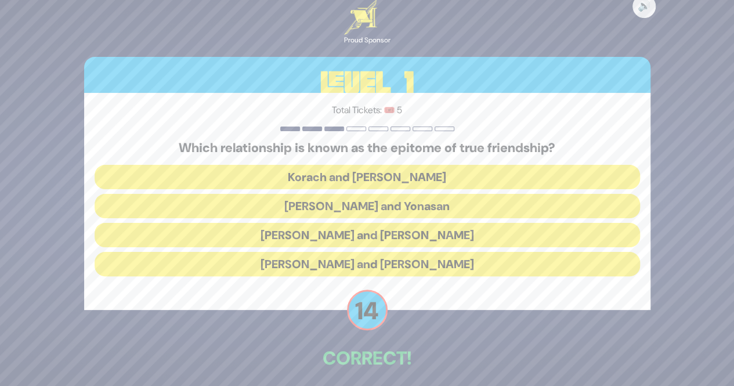
click at [400, 205] on button "Dovid and Yonasan" at bounding box center [368, 206] width 546 height 24
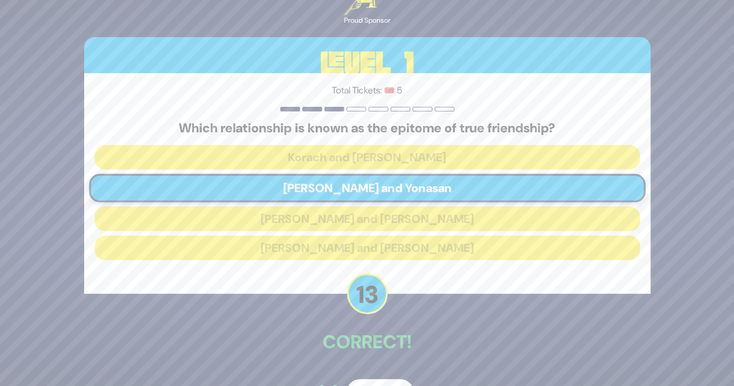
scroll to position [34, 0]
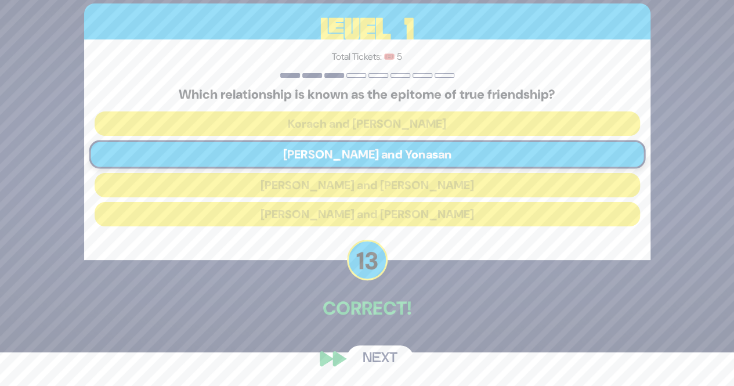
click at [382, 358] on button "Next" at bounding box center [380, 358] width 67 height 27
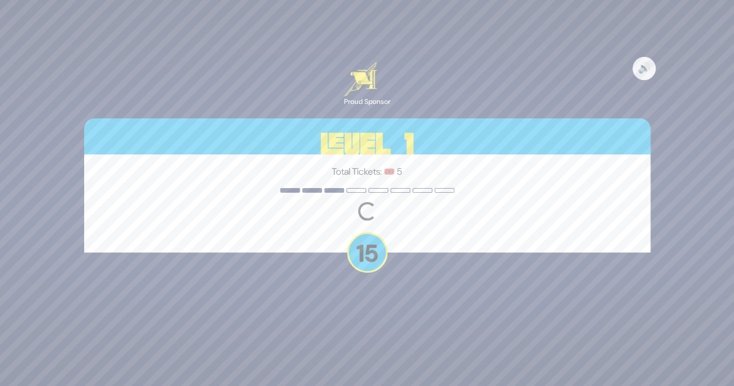
scroll to position [0, 0]
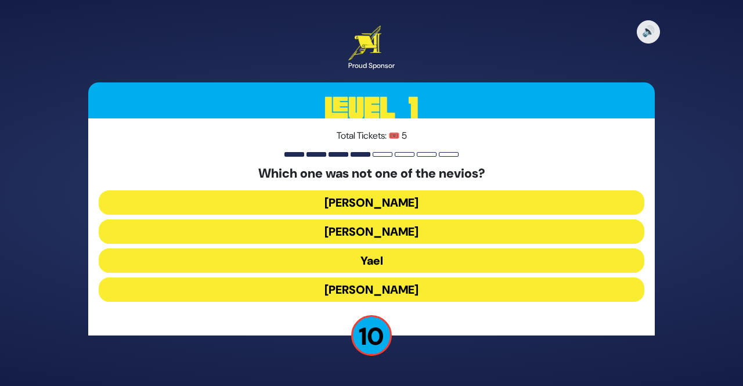
click at [389, 264] on button "Yael" at bounding box center [372, 260] width 546 height 24
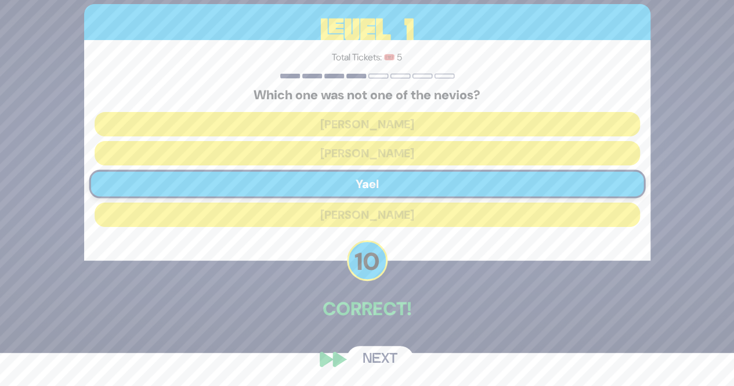
scroll to position [34, 0]
click at [383, 357] on button "Next" at bounding box center [380, 358] width 67 height 27
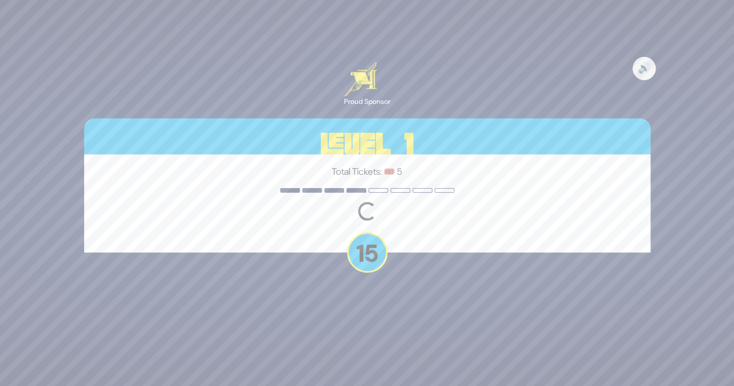
scroll to position [0, 0]
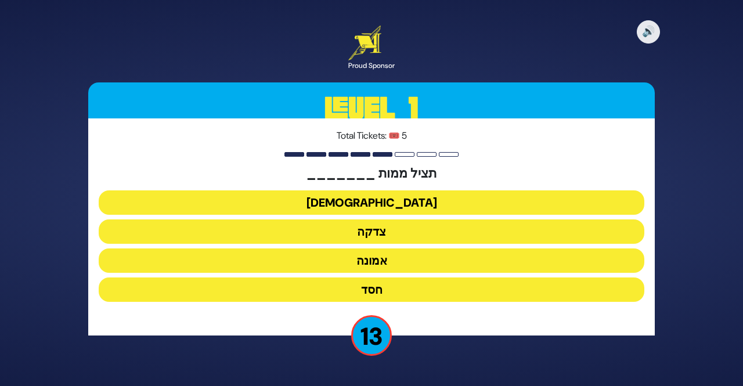
click at [388, 230] on button "צדקה" at bounding box center [372, 231] width 546 height 24
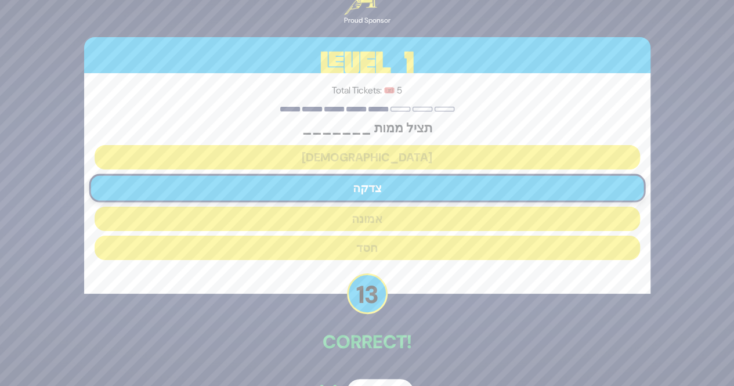
scroll to position [34, 0]
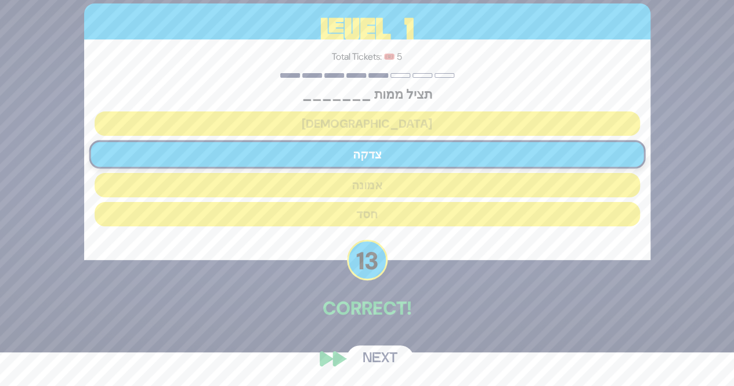
click at [362, 353] on button "Next" at bounding box center [380, 358] width 67 height 27
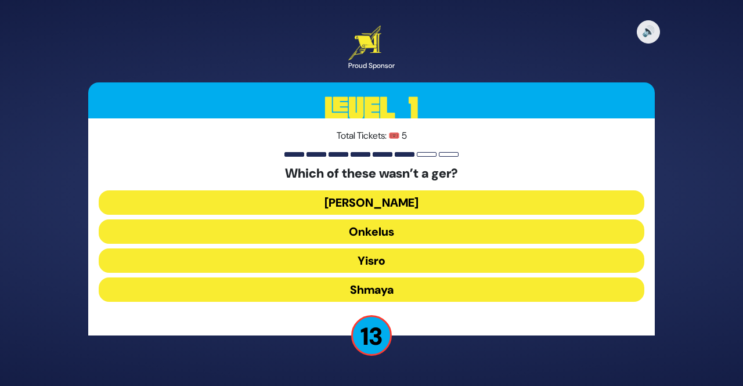
click at [385, 292] on button "Shmaya" at bounding box center [372, 289] width 546 height 24
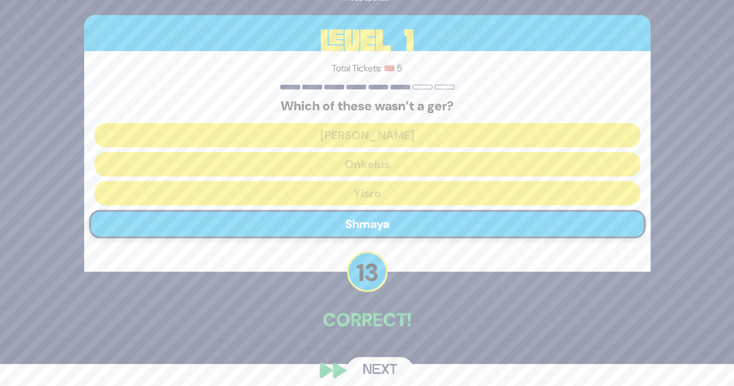
scroll to position [34, 0]
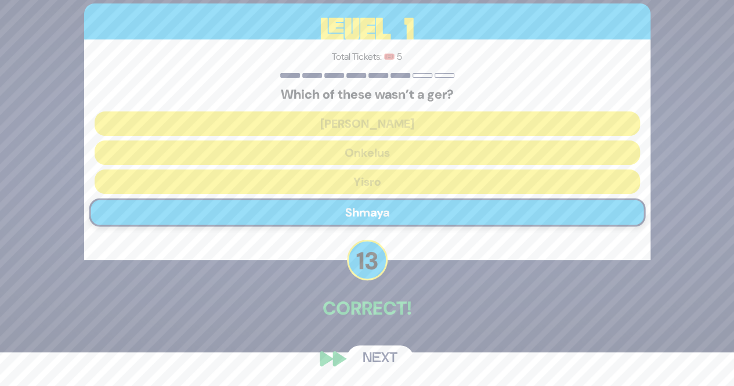
click at [379, 351] on button "Next" at bounding box center [380, 358] width 67 height 27
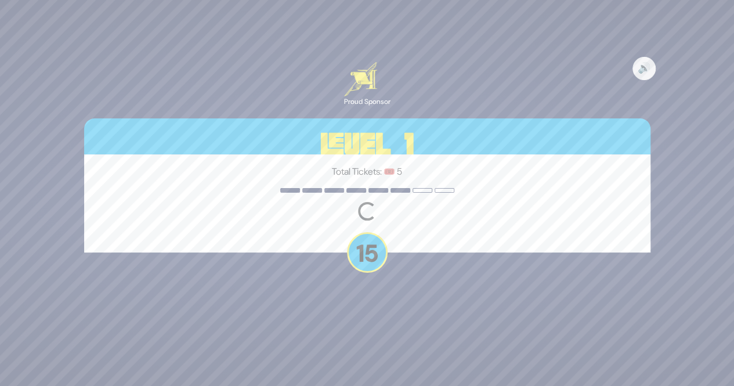
scroll to position [0, 0]
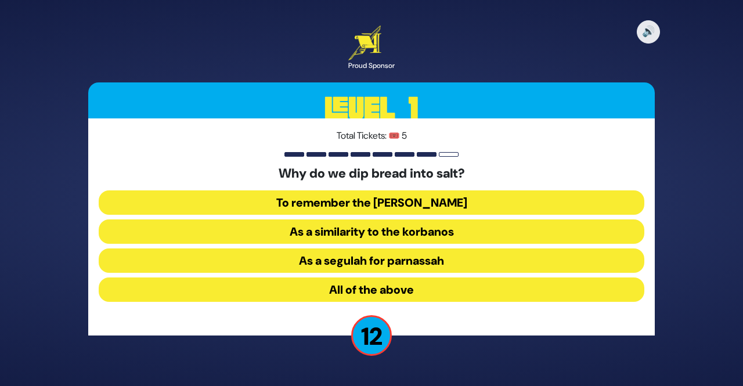
click at [395, 291] on button "All of the above" at bounding box center [372, 289] width 546 height 24
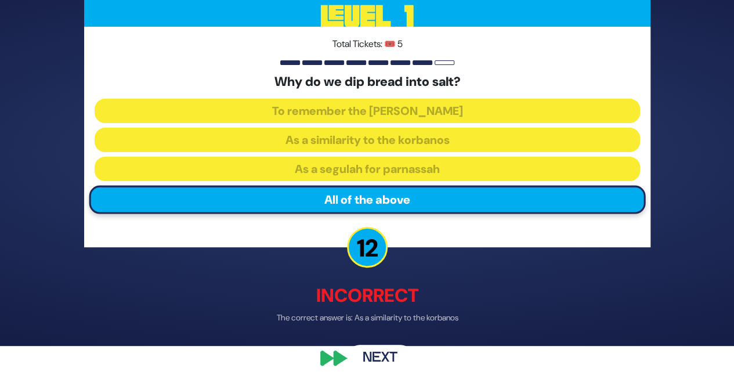
scroll to position [39, 0]
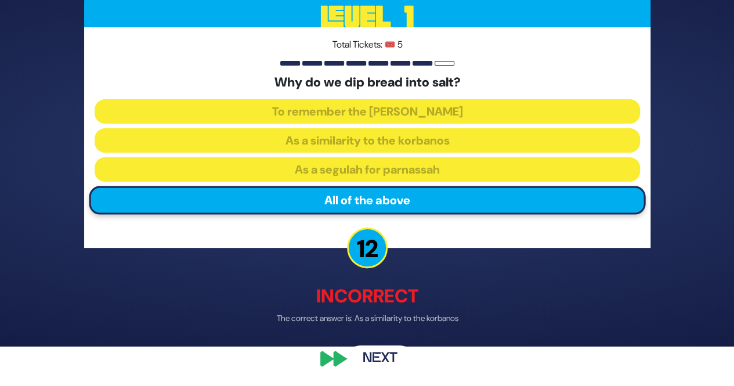
click at [388, 358] on button "Next" at bounding box center [380, 359] width 67 height 27
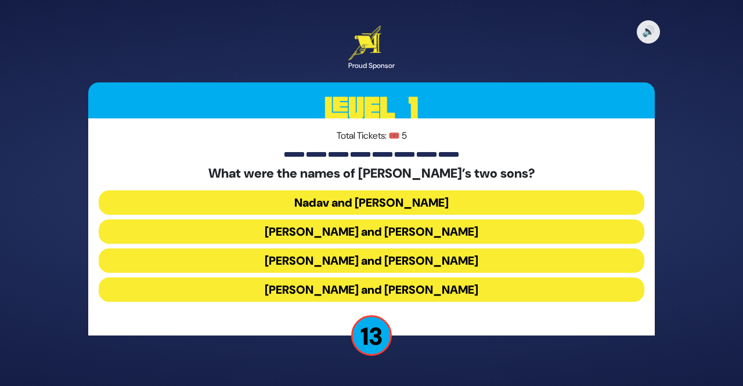
click at [404, 289] on button "Gershom and Eliezer" at bounding box center [372, 289] width 546 height 24
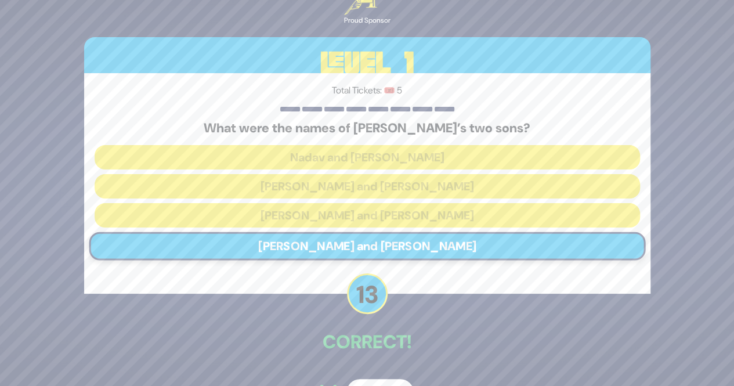
scroll to position [34, 0]
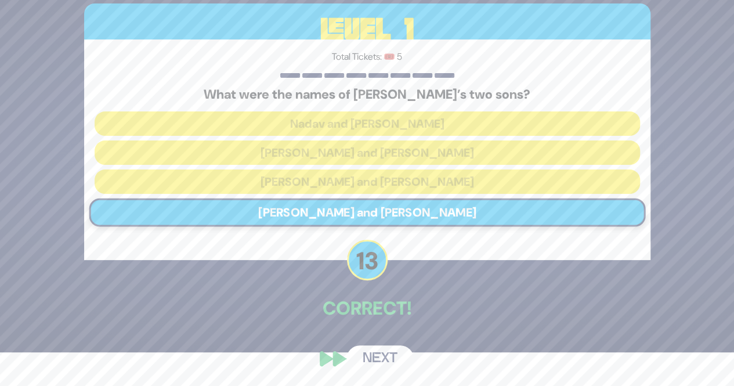
click at [377, 358] on button "Next" at bounding box center [380, 358] width 67 height 27
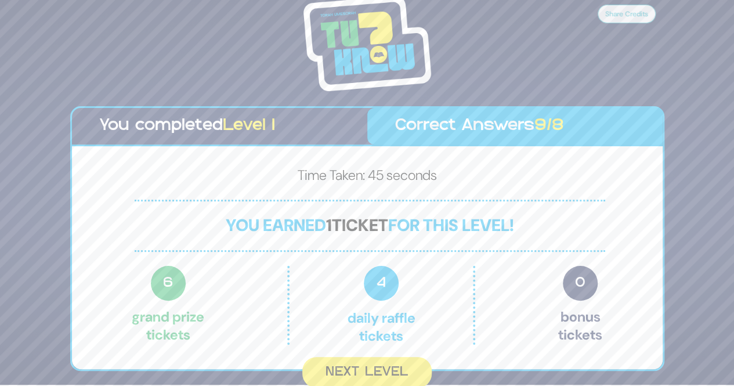
scroll to position [2, 0]
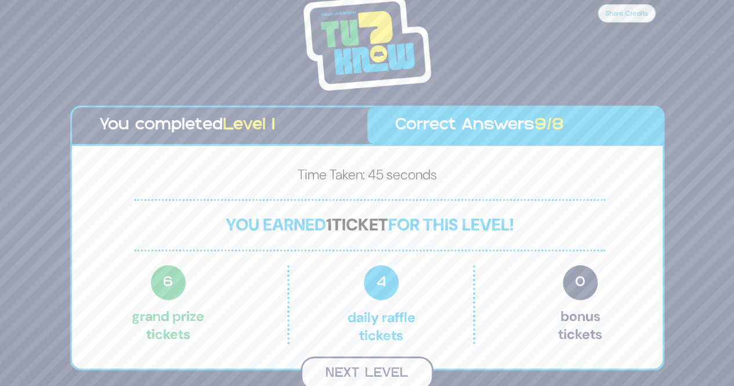
click at [382, 371] on button "Next Level" at bounding box center [367, 373] width 133 height 34
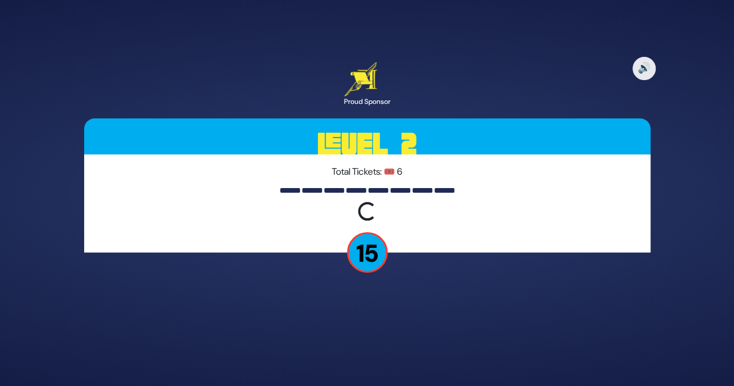
scroll to position [0, 0]
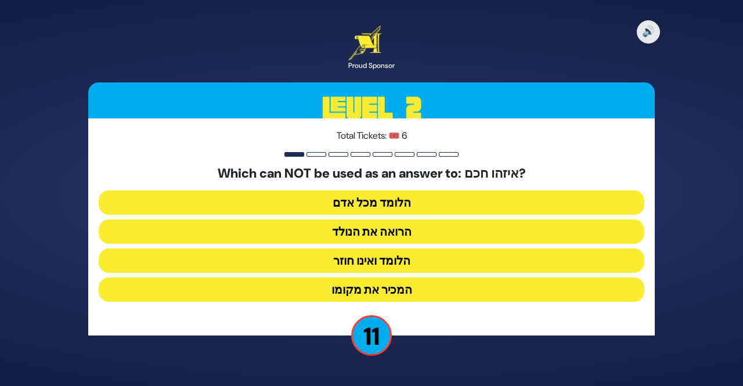
click at [401, 263] on button "הלומד ואינו חוזר" at bounding box center [372, 260] width 546 height 24
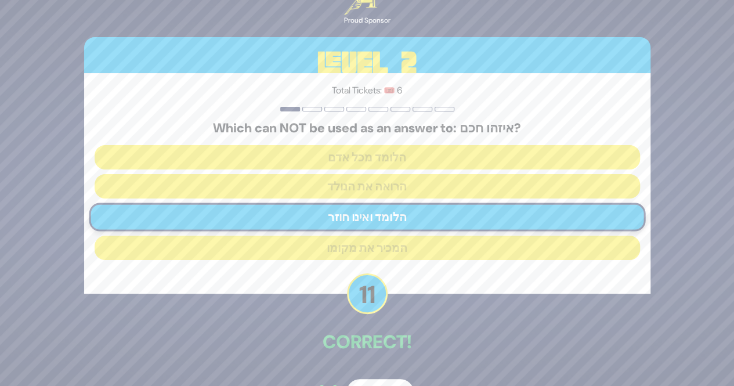
scroll to position [34, 0]
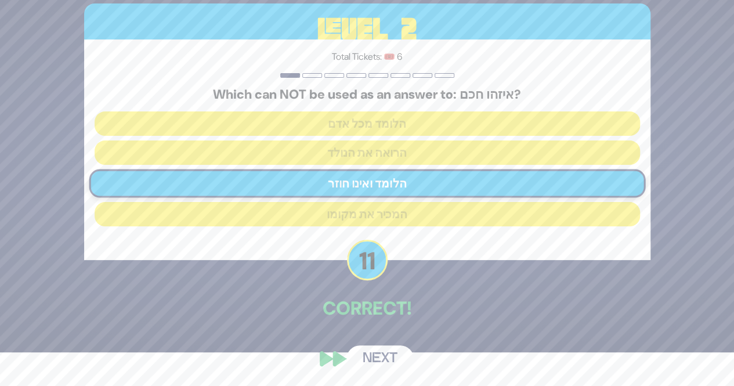
click at [373, 355] on button "Next" at bounding box center [380, 358] width 67 height 27
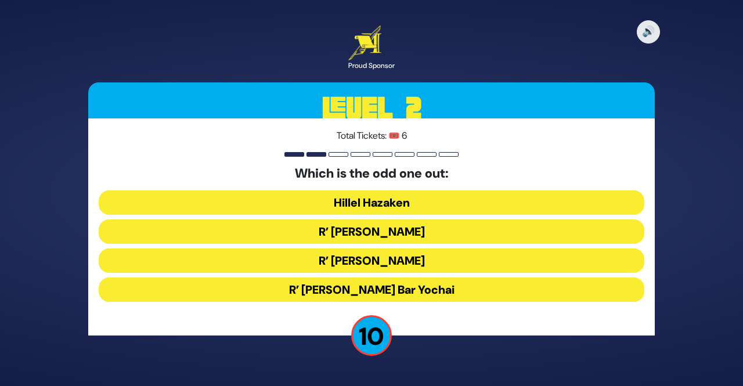
click at [402, 258] on button "R’ Yehudah Hanasi" at bounding box center [372, 260] width 546 height 24
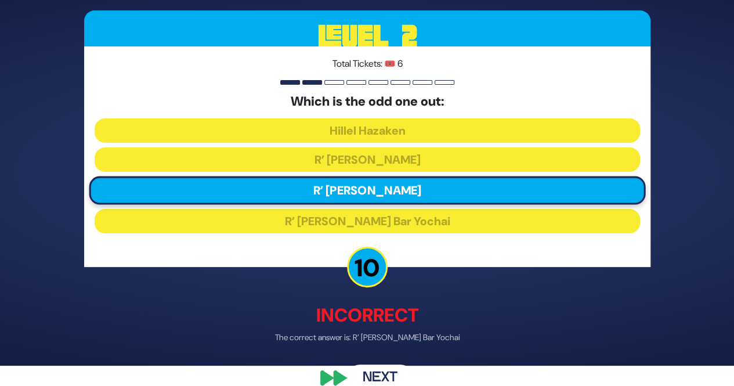
scroll to position [39, 0]
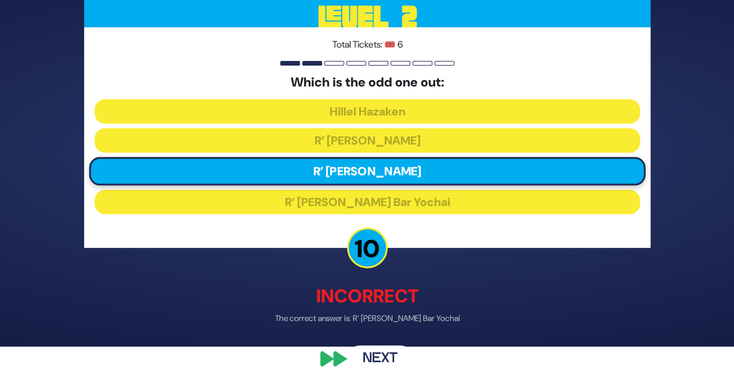
click at [383, 355] on button "Next" at bounding box center [380, 359] width 67 height 27
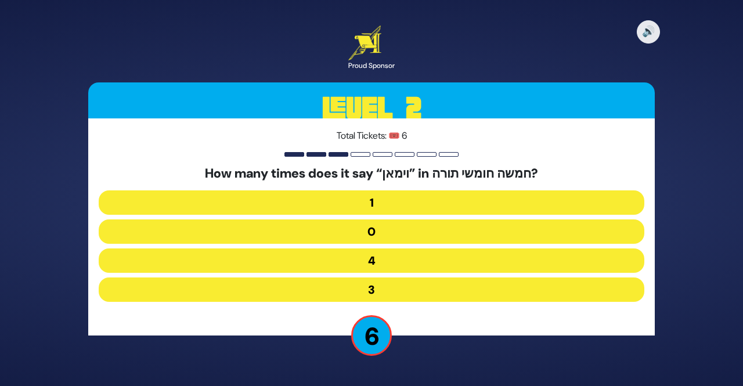
click at [390, 204] on button "1" at bounding box center [372, 202] width 546 height 24
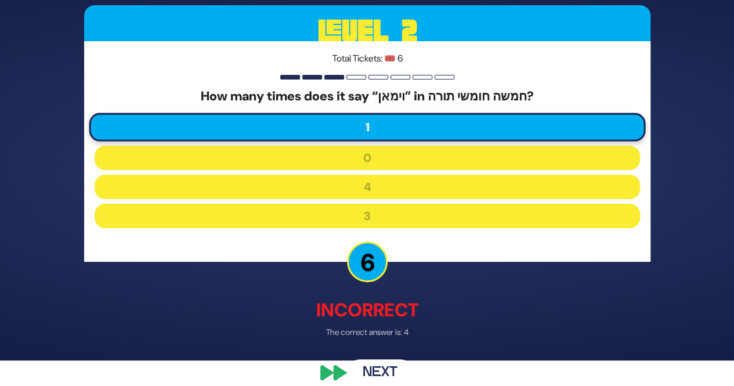
scroll to position [39, 0]
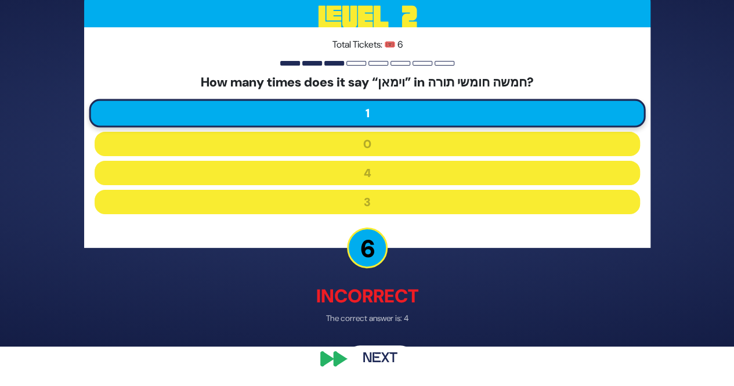
click at [391, 358] on button "Next" at bounding box center [380, 359] width 67 height 27
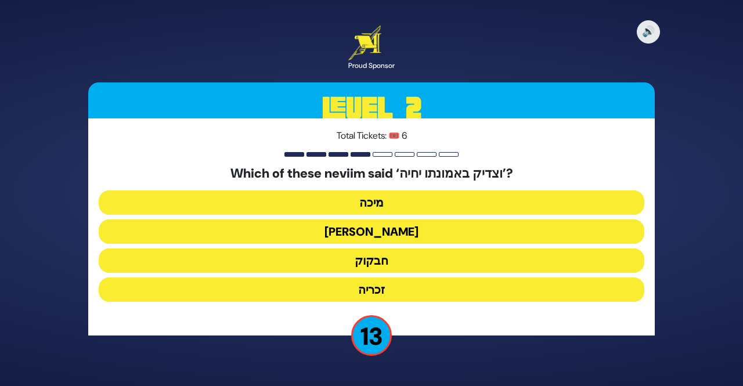
click at [384, 258] on button "חבקוק" at bounding box center [372, 260] width 546 height 24
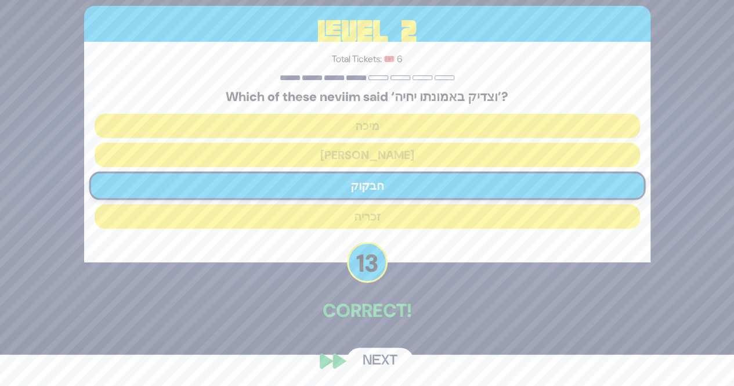
scroll to position [34, 0]
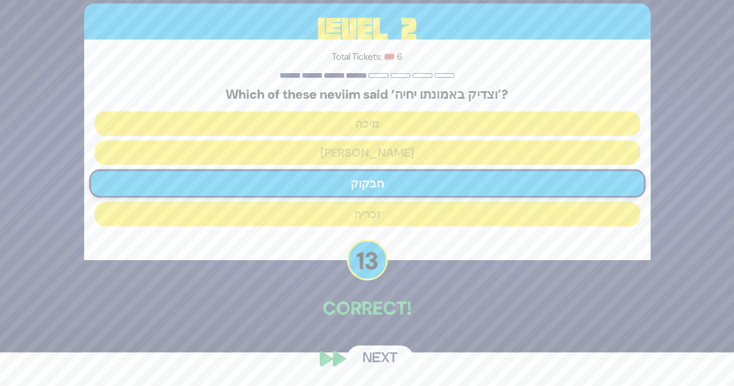
click at [363, 355] on button "Next" at bounding box center [380, 358] width 67 height 27
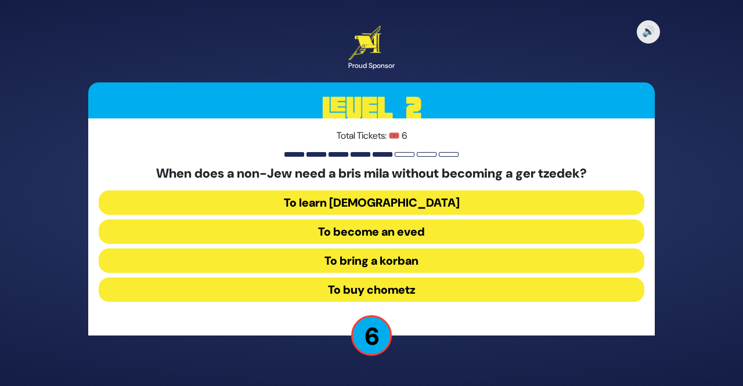
click at [388, 229] on button "To become an eved" at bounding box center [372, 231] width 546 height 24
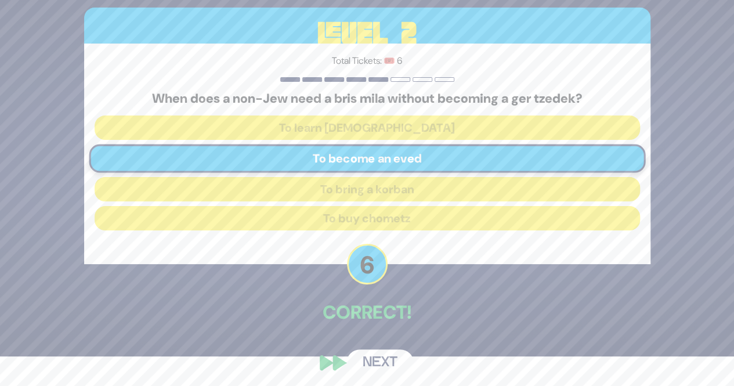
scroll to position [34, 0]
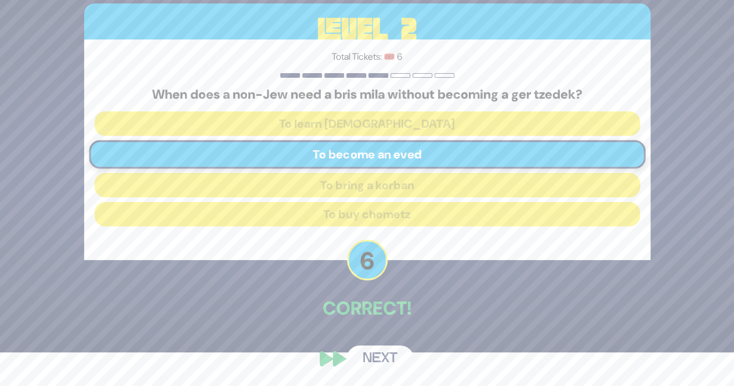
click at [382, 360] on button "Next" at bounding box center [380, 358] width 67 height 27
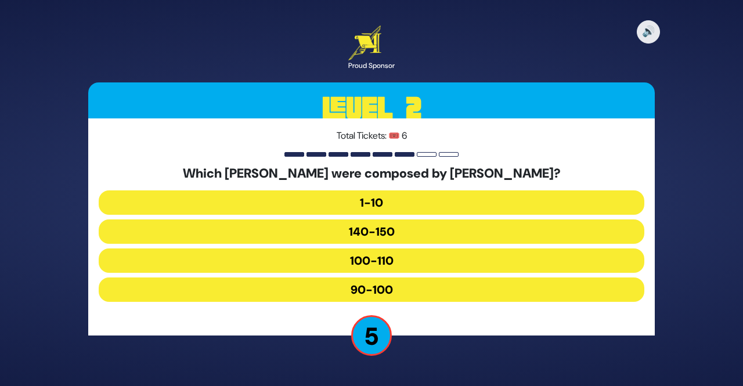
click at [396, 269] on button "100-110" at bounding box center [372, 260] width 546 height 24
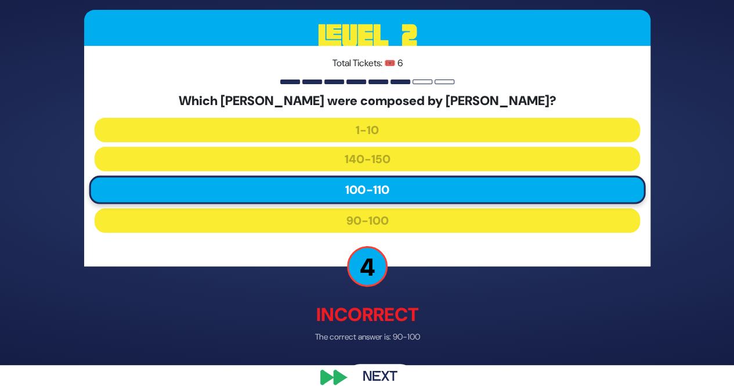
scroll to position [39, 0]
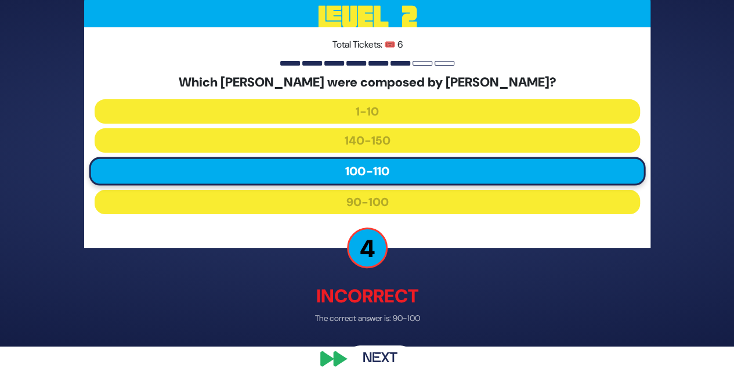
click at [387, 361] on button "Next" at bounding box center [380, 359] width 67 height 27
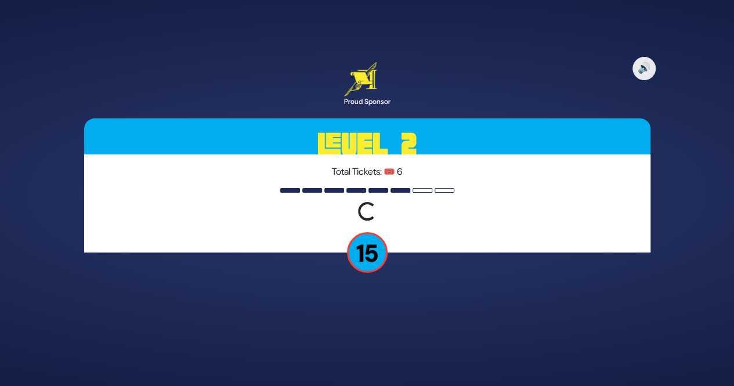
scroll to position [0, 0]
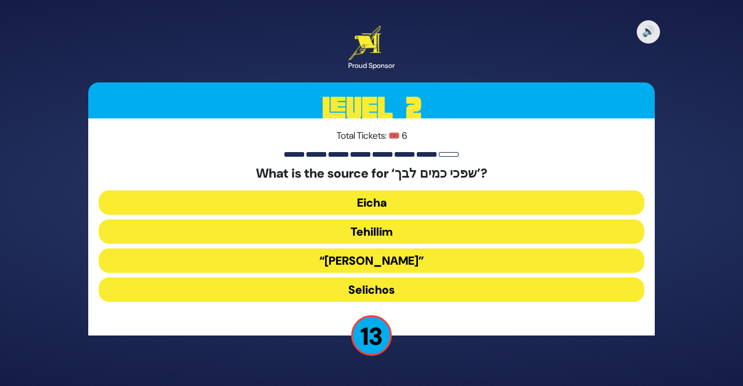
click at [390, 232] on button "Tehillim" at bounding box center [372, 231] width 546 height 24
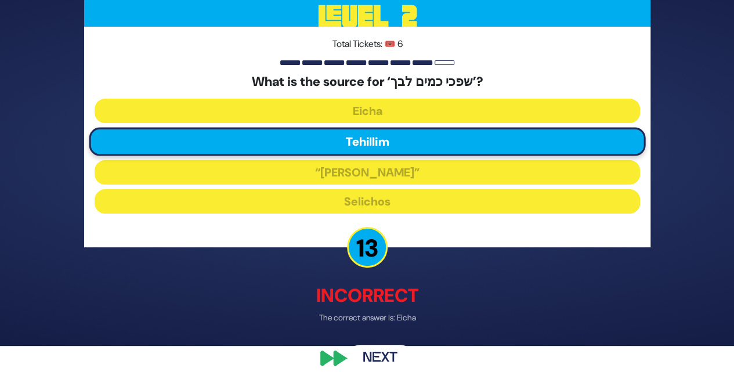
scroll to position [39, 0]
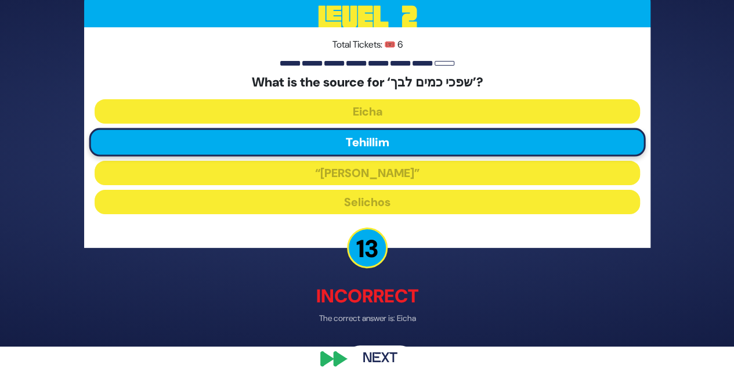
click at [390, 351] on button "Next" at bounding box center [380, 359] width 67 height 27
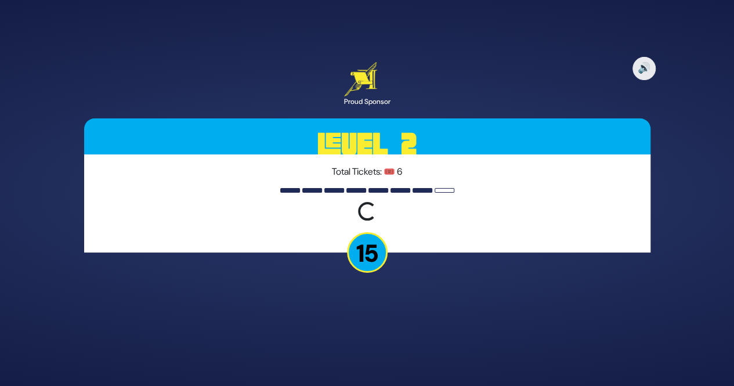
scroll to position [0, 0]
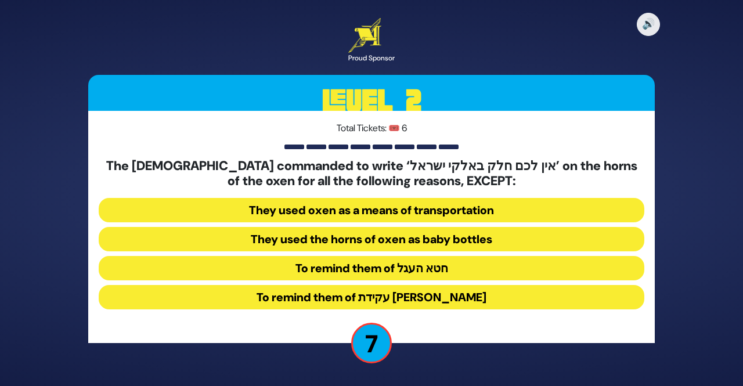
click at [384, 241] on button "They used the horns of oxen as baby bottles" at bounding box center [372, 239] width 546 height 24
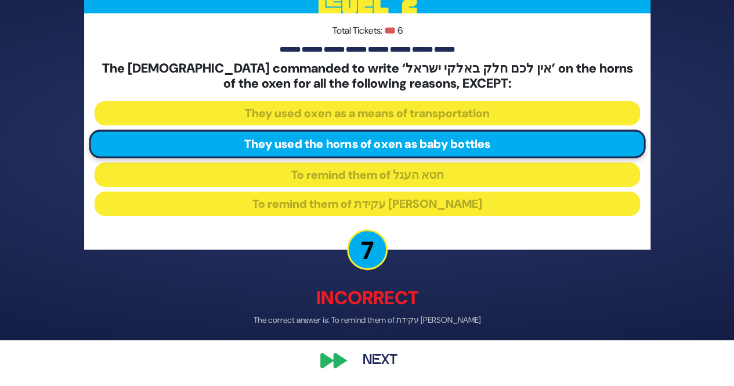
scroll to position [47, 0]
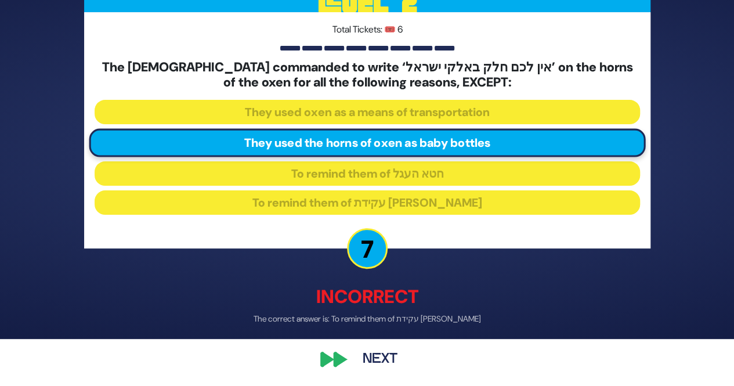
click at [392, 356] on button "Next" at bounding box center [380, 359] width 67 height 27
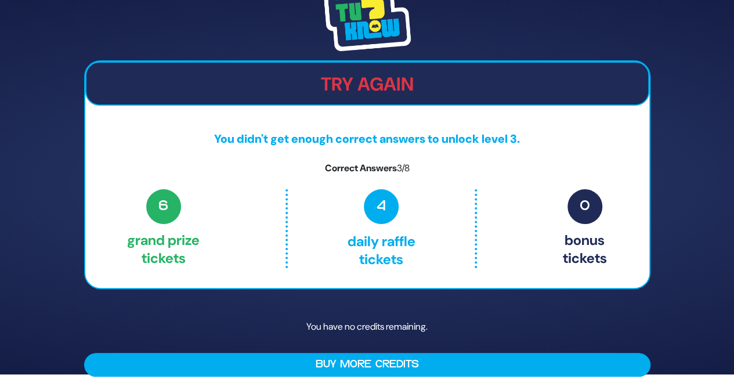
scroll to position [0, 0]
